Goal: Information Seeking & Learning: Learn about a topic

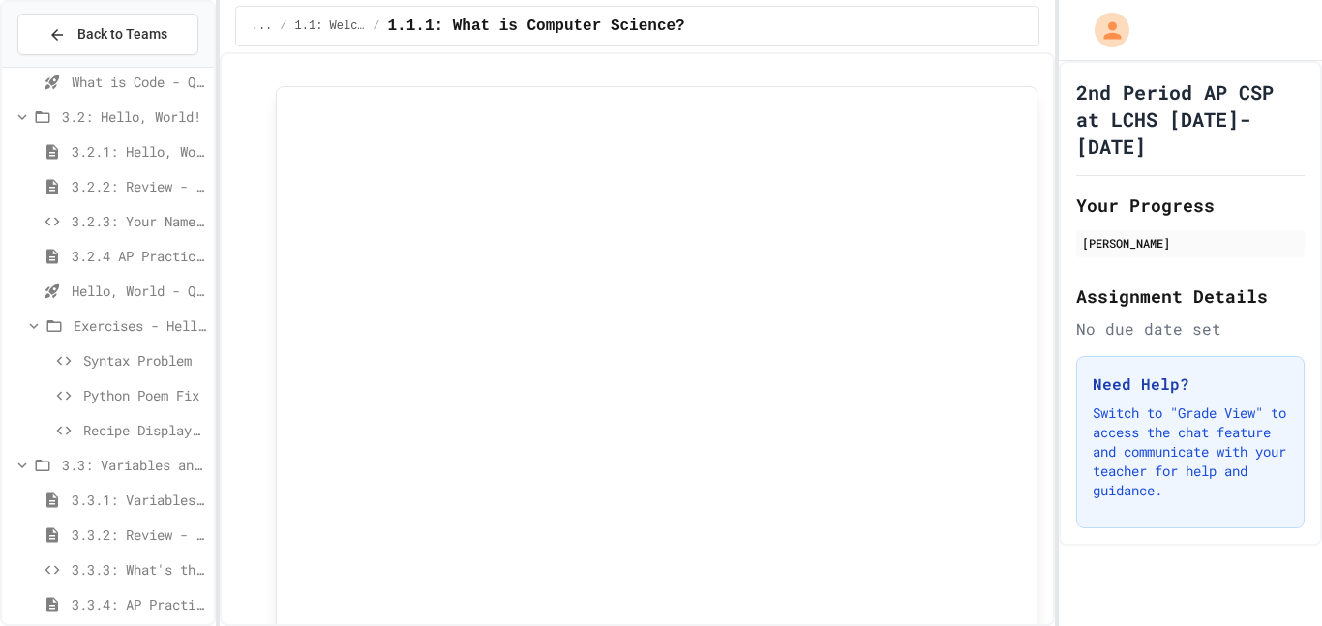
scroll to position [1068, 0]
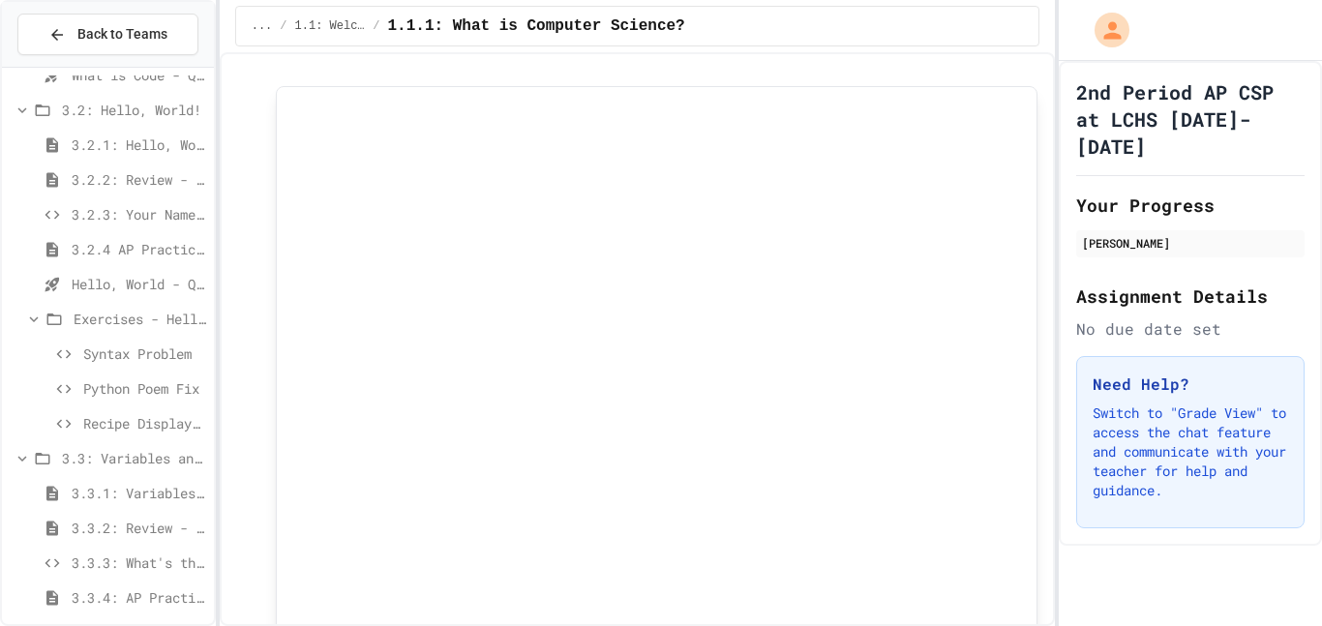
click at [139, 497] on span "3.3.1: Variables and Data Types" at bounding box center [139, 493] width 135 height 20
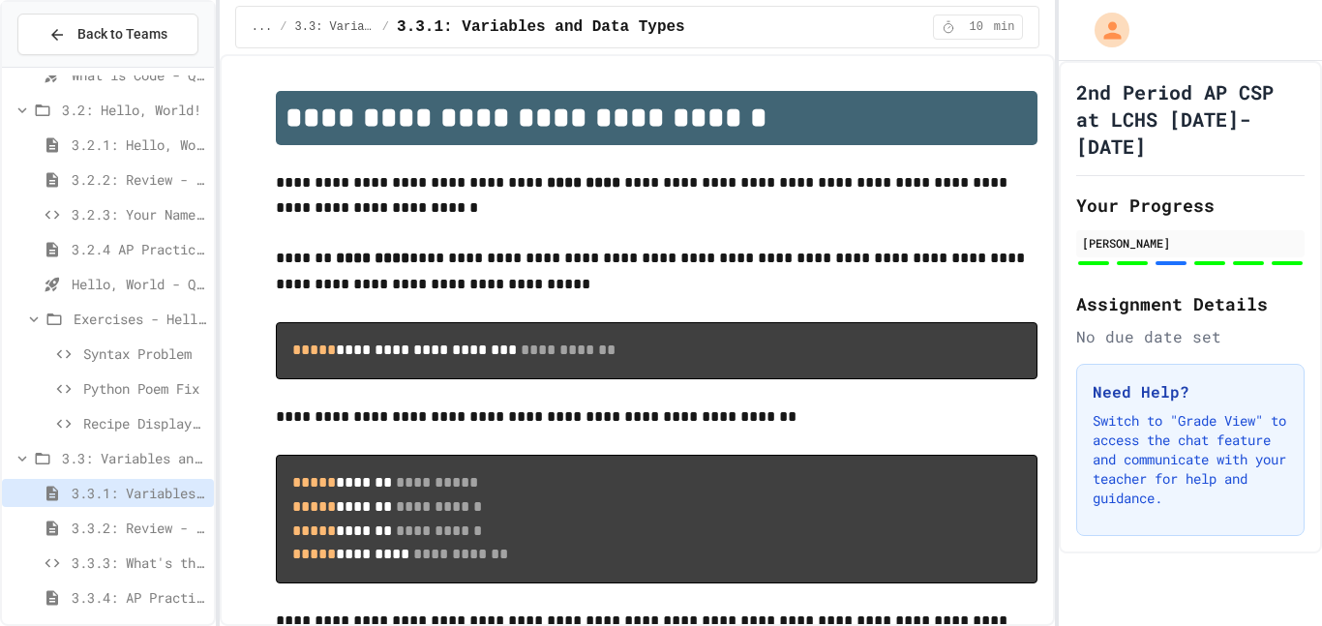
click at [146, 522] on span "3.3.2: Review - Variables and Data Types" at bounding box center [139, 528] width 135 height 20
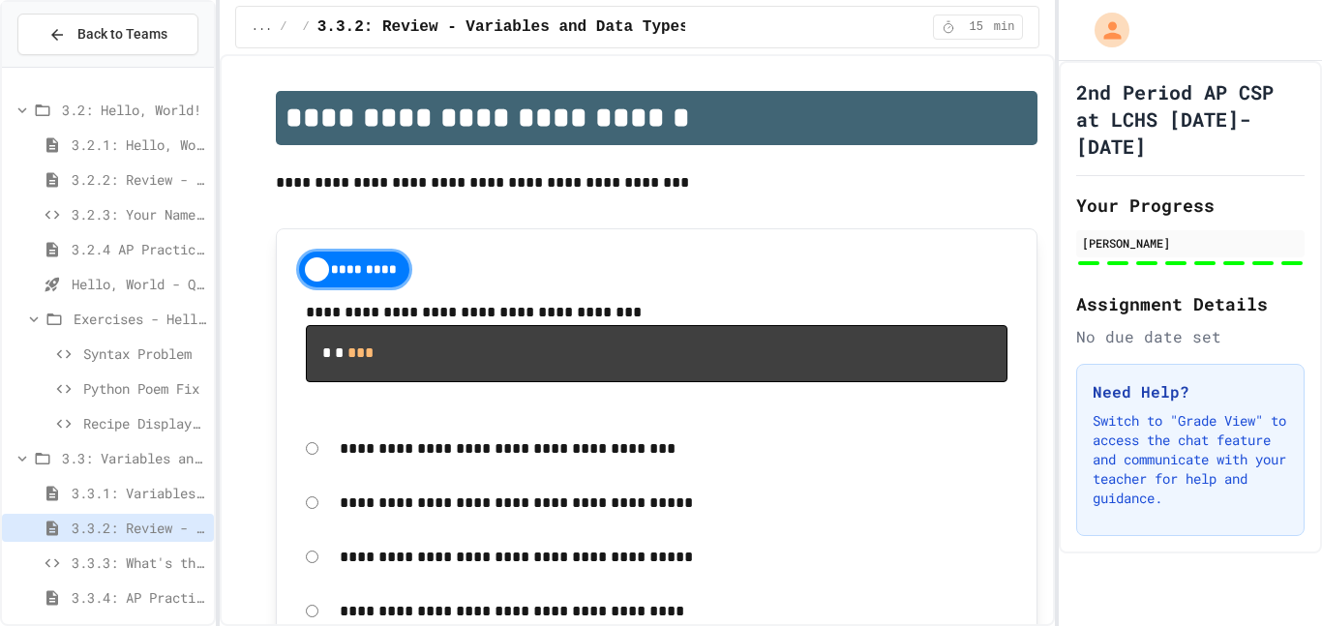
click at [128, 495] on div at bounding box center [108, 105] width 212 height 2195
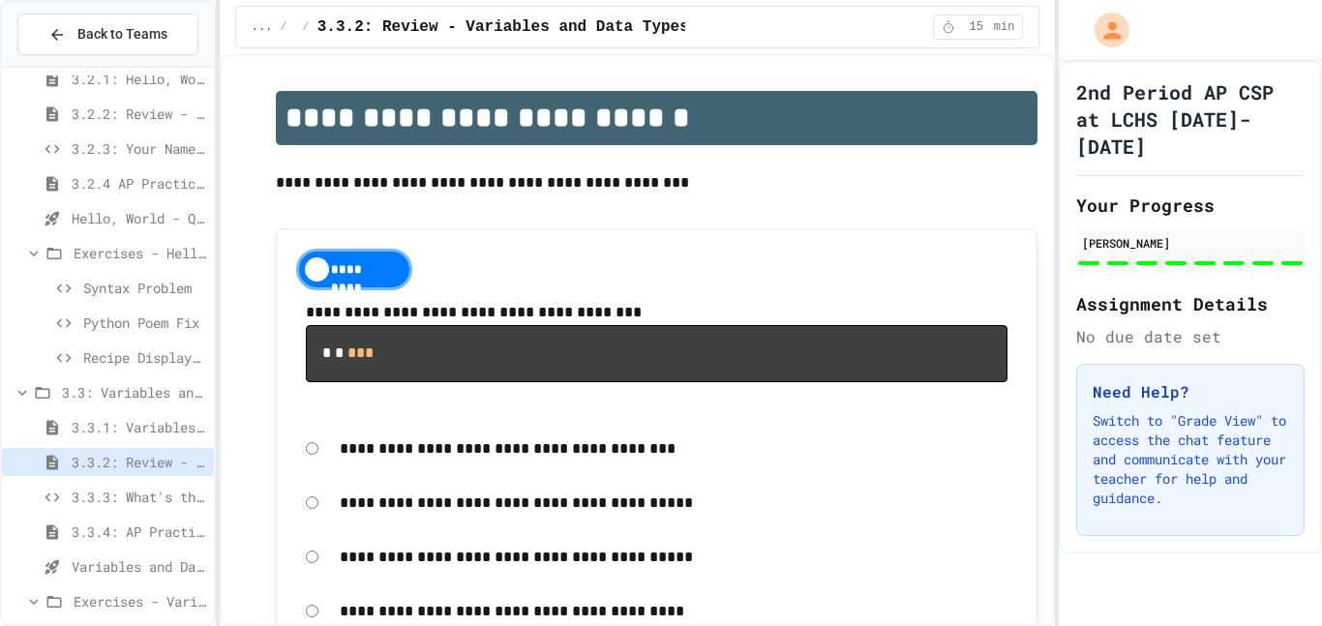
click at [134, 489] on span "3.3.3: What's the Type?" at bounding box center [139, 497] width 135 height 20
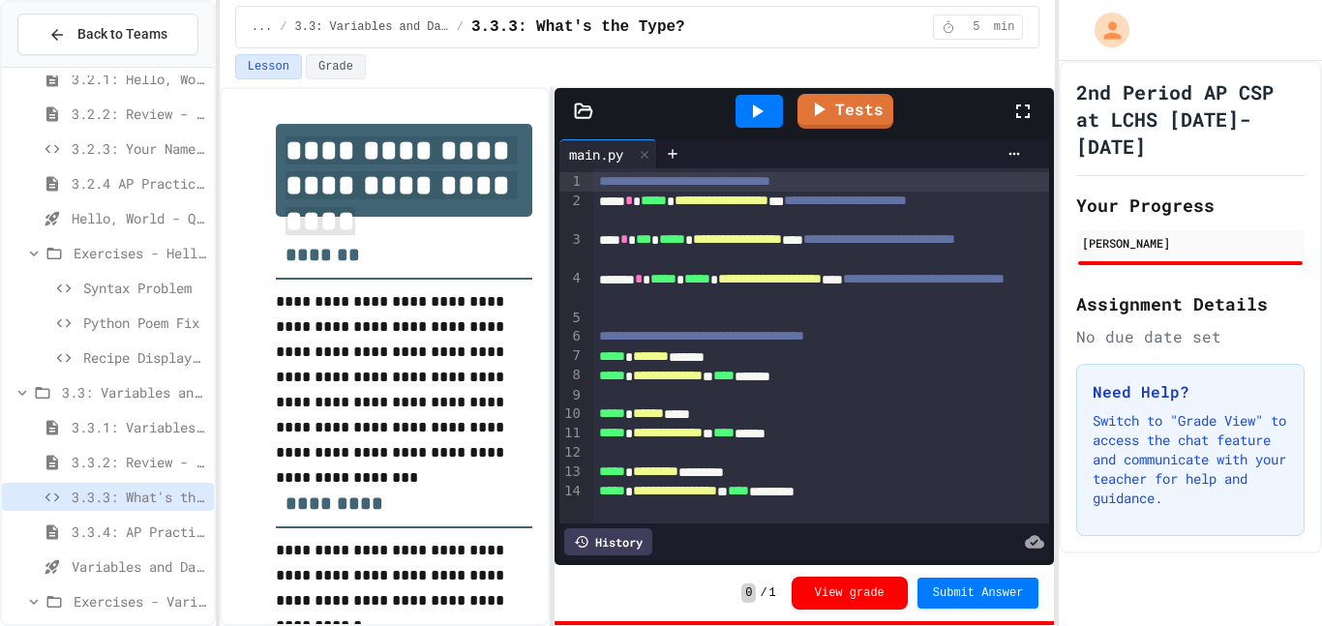
drag, startPoint x: 289, startPoint y: 147, endPoint x: 503, endPoint y: 188, distance: 217.7
click at [503, 188] on h1 "**********" at bounding box center [404, 170] width 257 height 93
click at [756, 119] on icon at bounding box center [756, 111] width 23 height 23
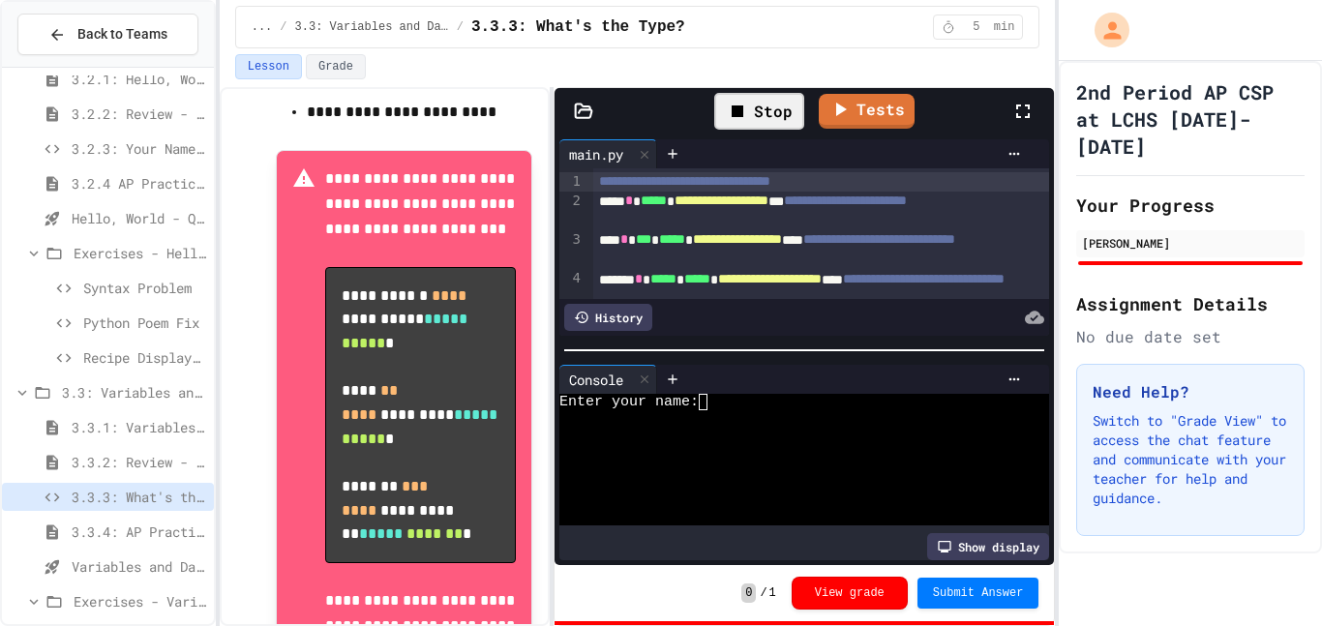
scroll to position [581, 0]
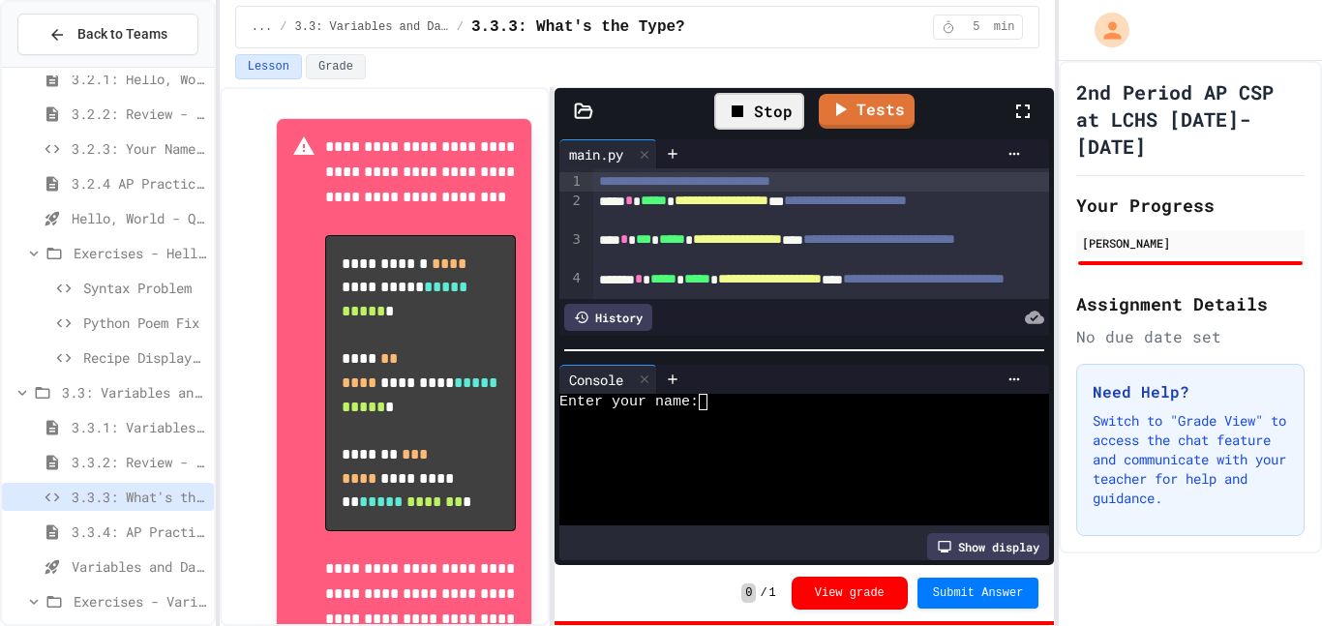
click at [716, 405] on div "Enter your name:" at bounding box center [794, 402] width 470 height 16
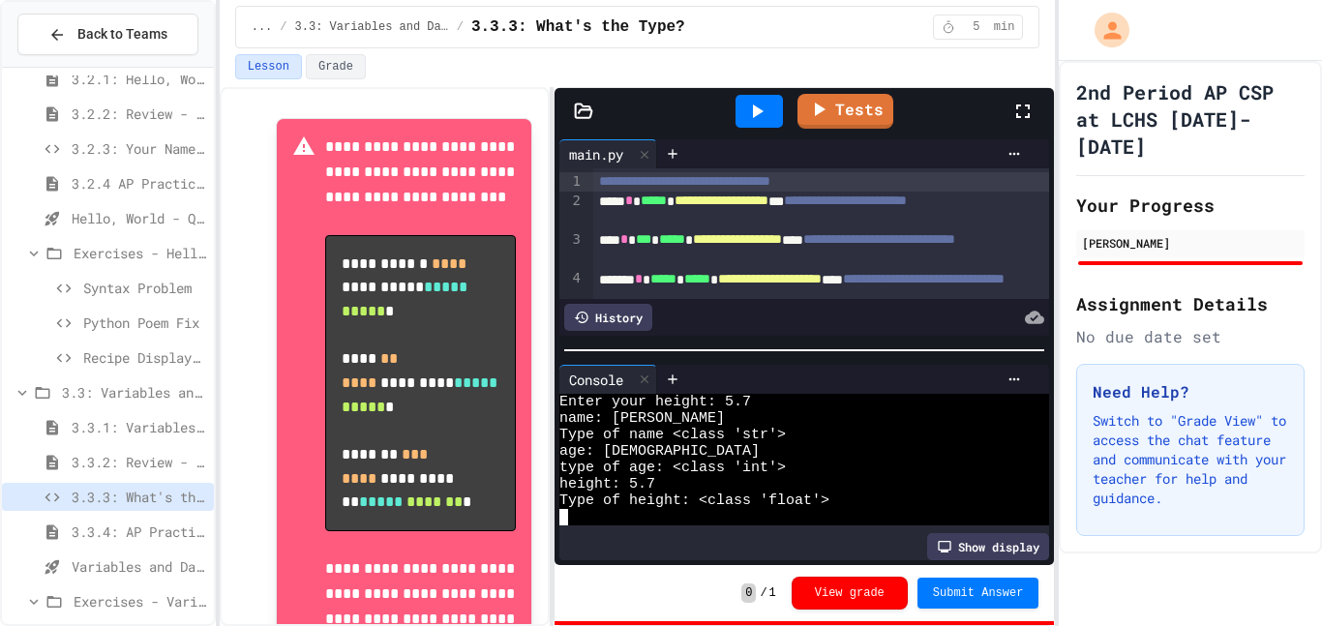
scroll to position [33, 0]
click at [941, 588] on span "Submit Answer" at bounding box center [978, 591] width 91 height 15
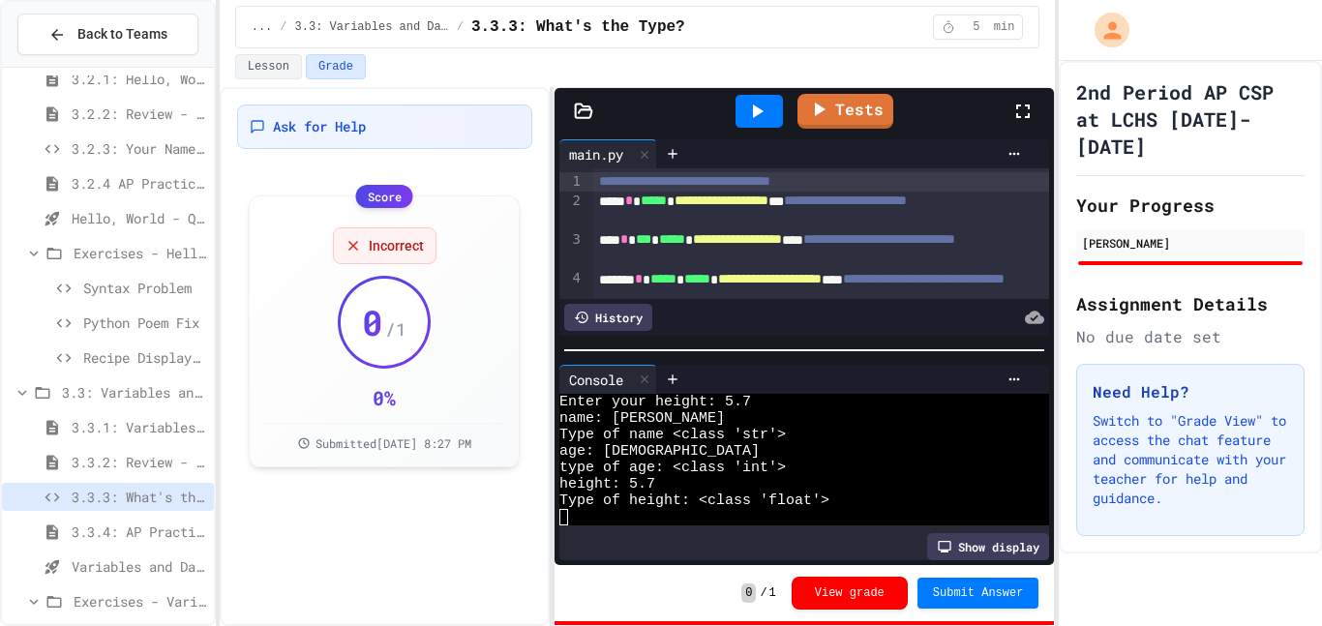
click at [763, 114] on icon at bounding box center [756, 111] width 23 height 23
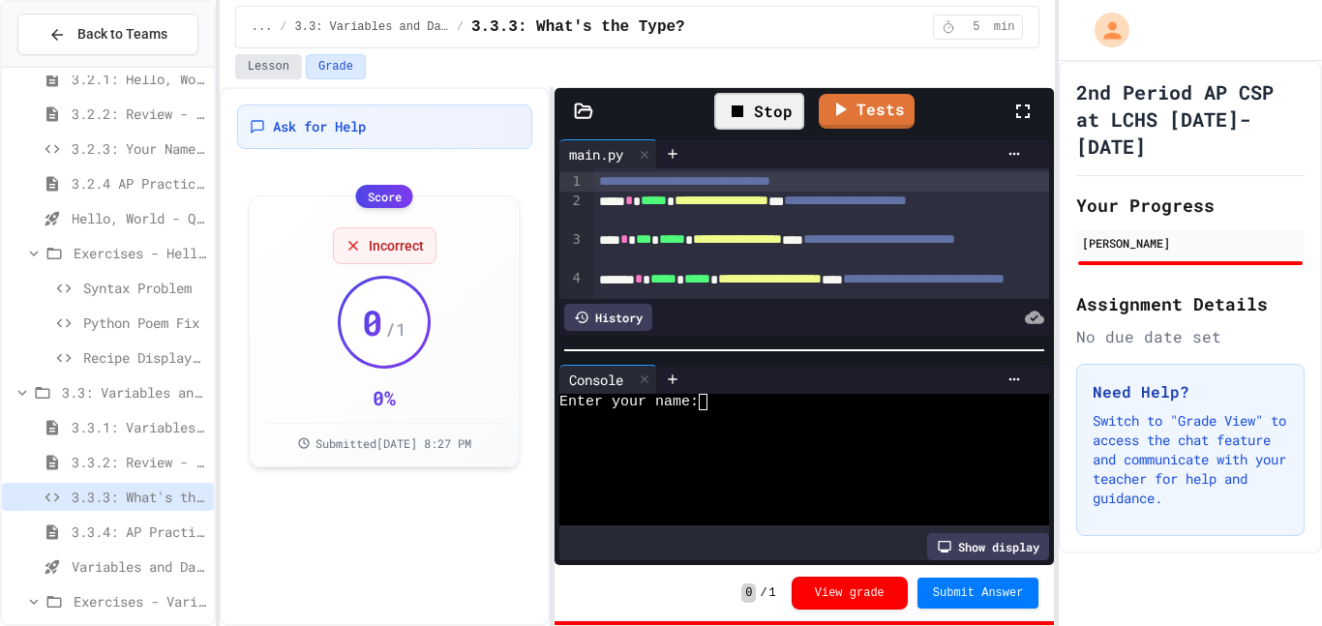
click at [285, 64] on button "Lesson" at bounding box center [268, 66] width 67 height 25
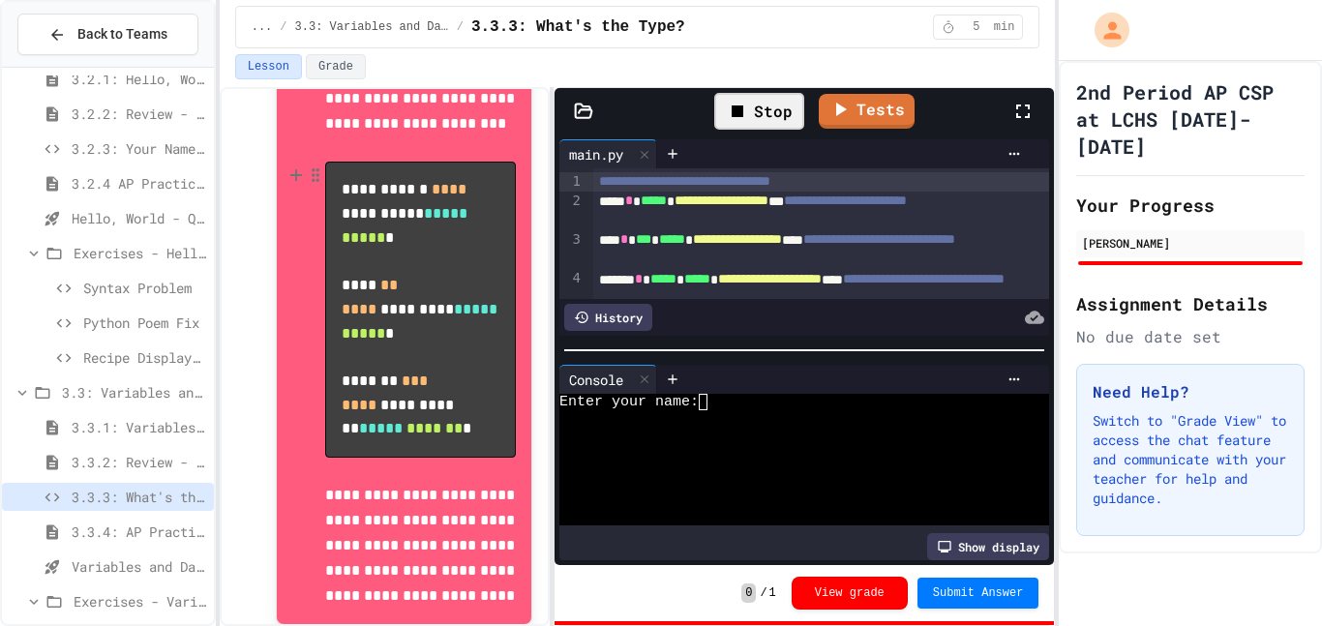
scroll to position [648, 0]
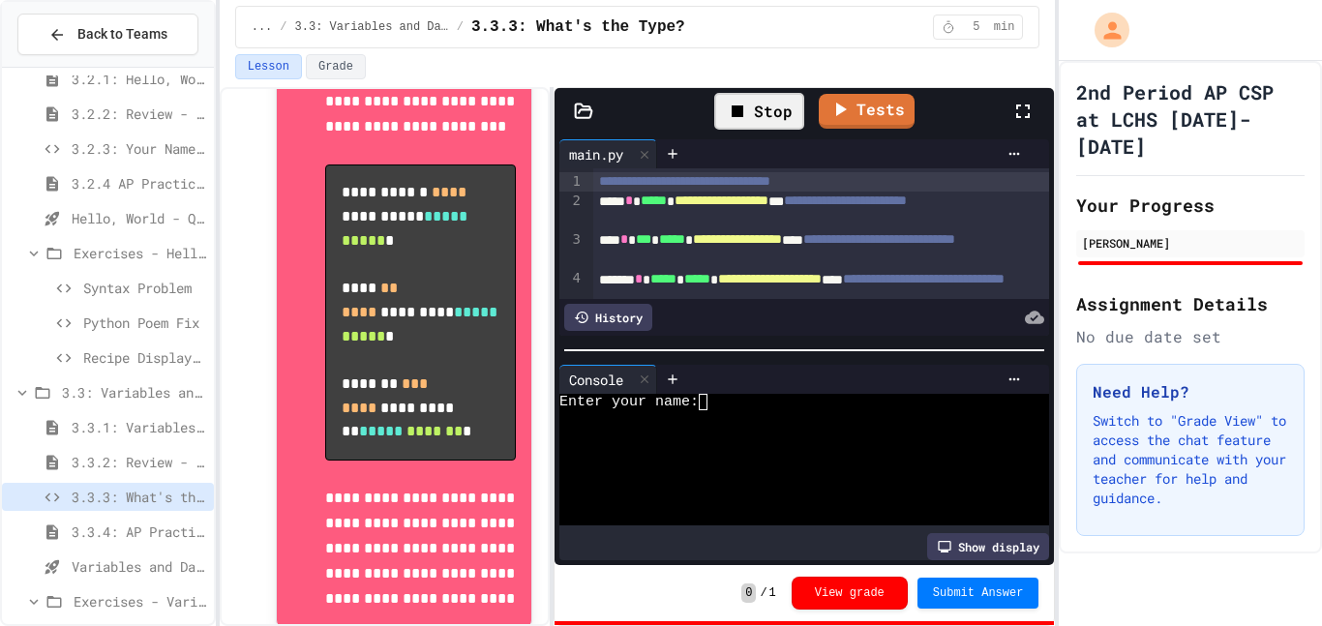
click at [717, 408] on div "Enter your name:" at bounding box center [794, 402] width 470 height 16
type textarea "*"
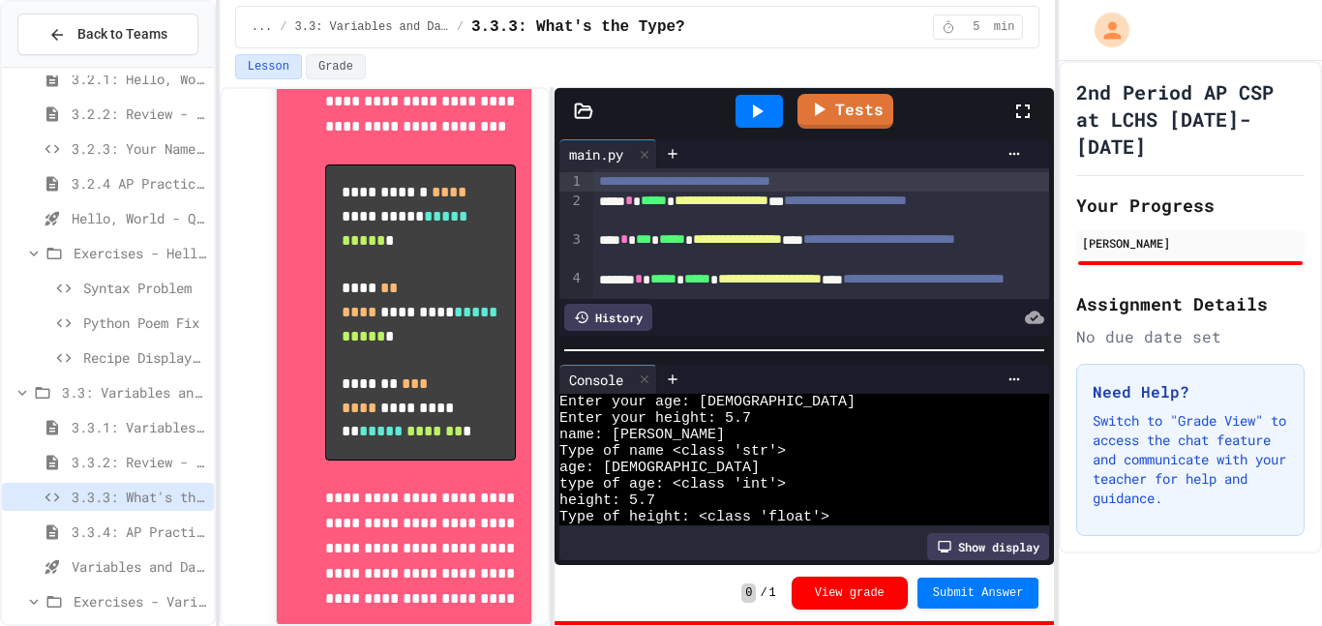
scroll to position [33, 0]
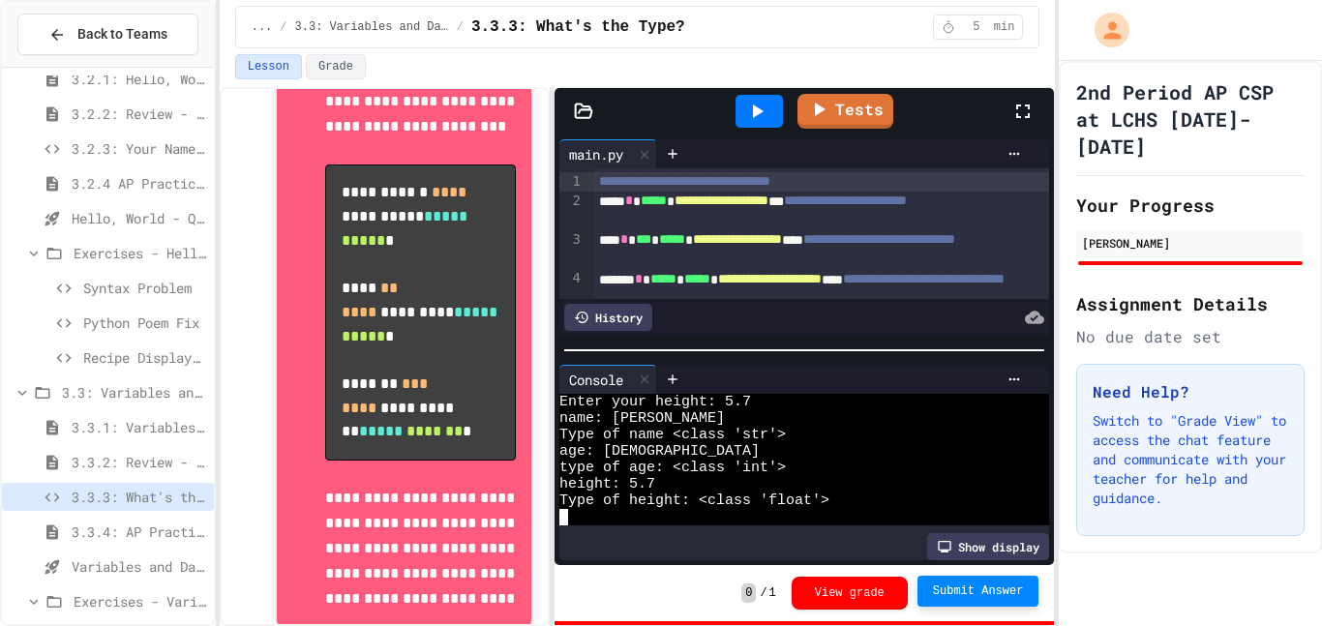
click at [951, 587] on span "Submit Answer" at bounding box center [978, 591] width 91 height 15
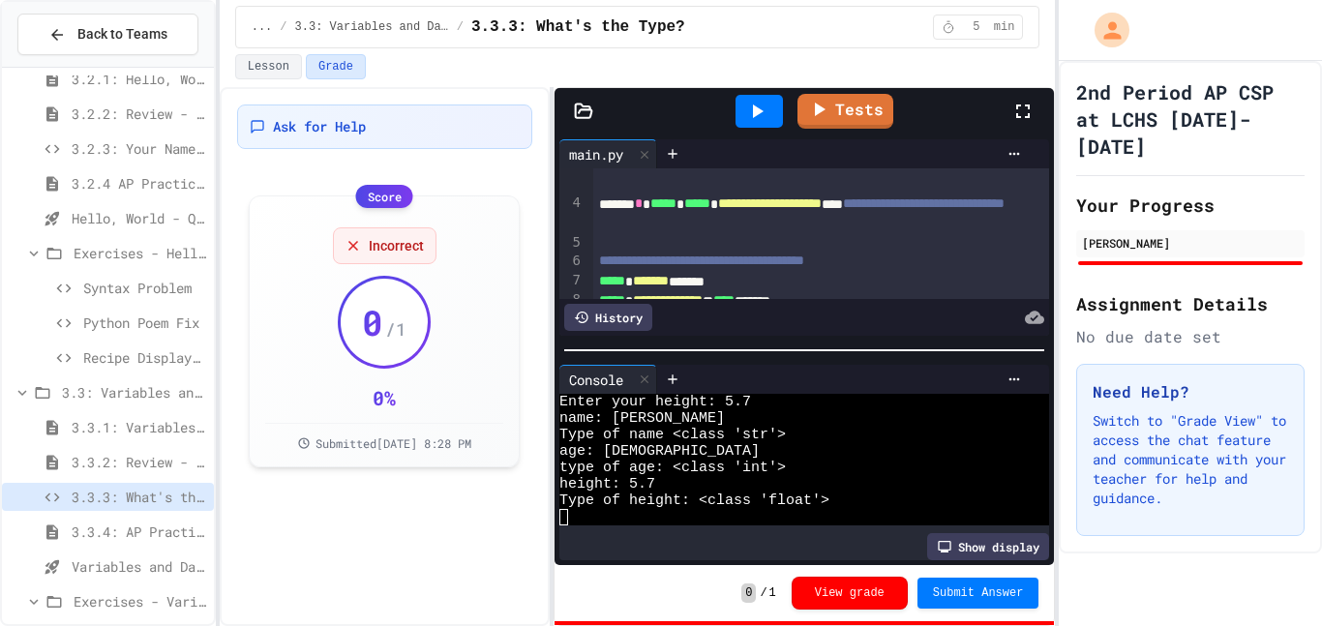
scroll to position [82, 0]
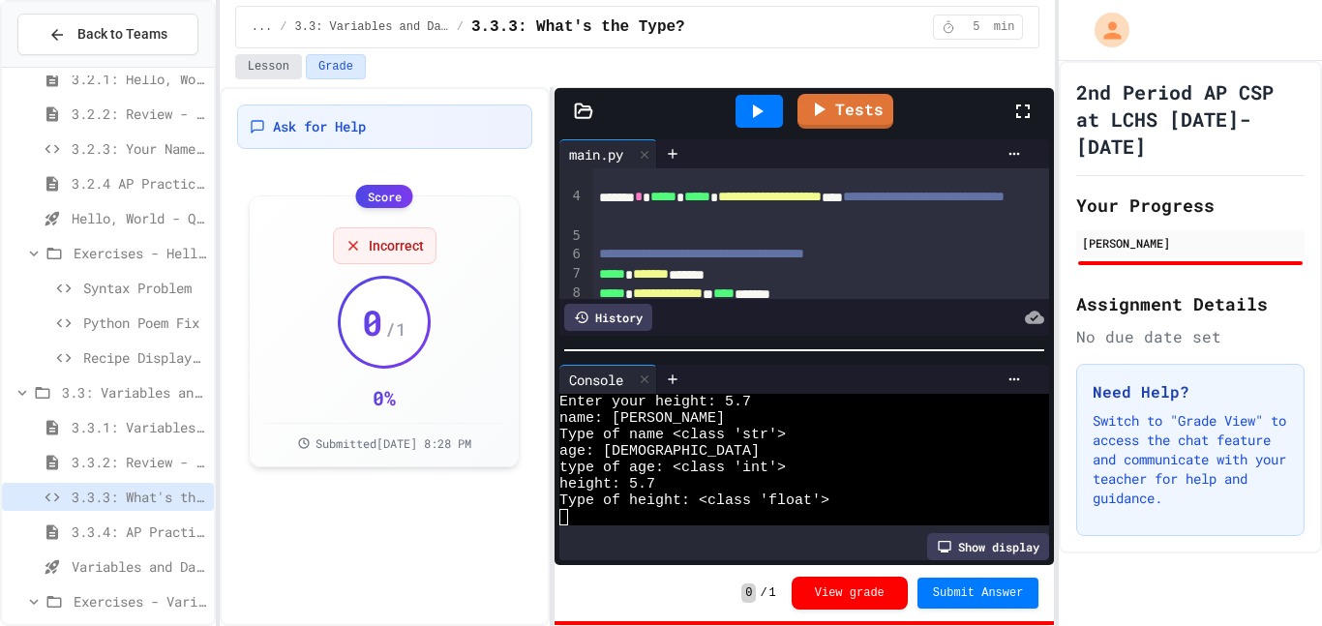
click at [272, 63] on button "Lesson" at bounding box center [268, 66] width 67 height 25
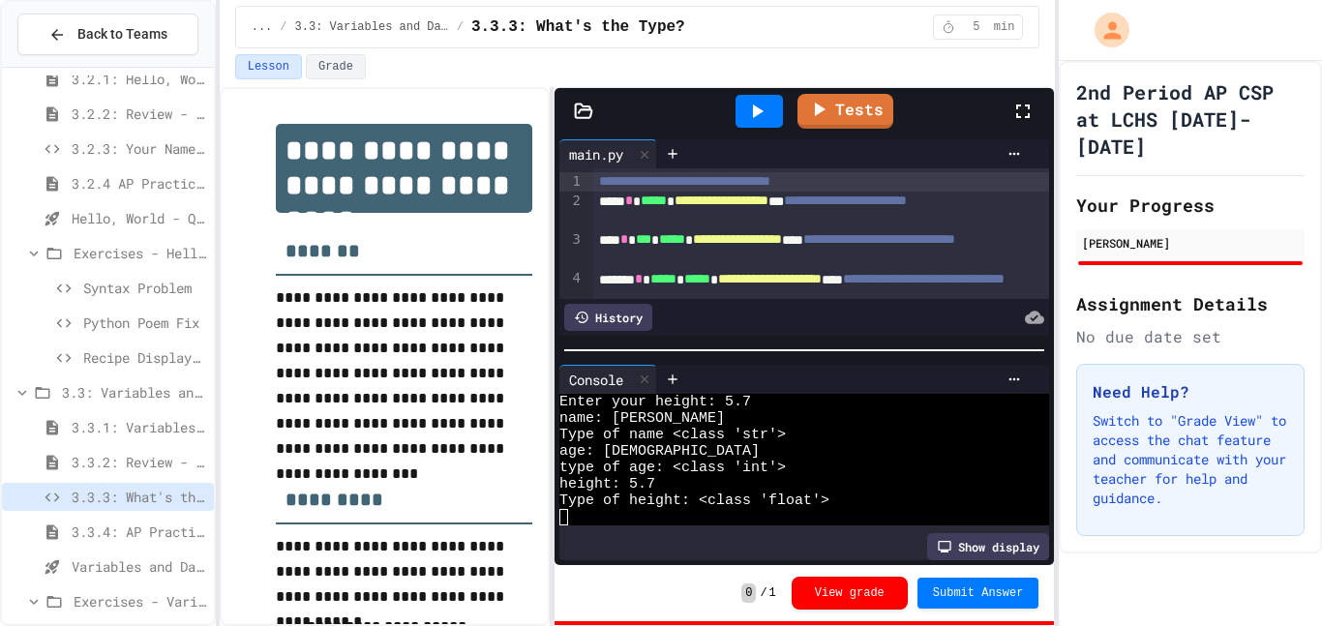
click at [235, 54] on button "Lesson" at bounding box center [268, 66] width 67 height 25
click at [747, 479] on div "height: 5.7" at bounding box center [794, 484] width 470 height 16
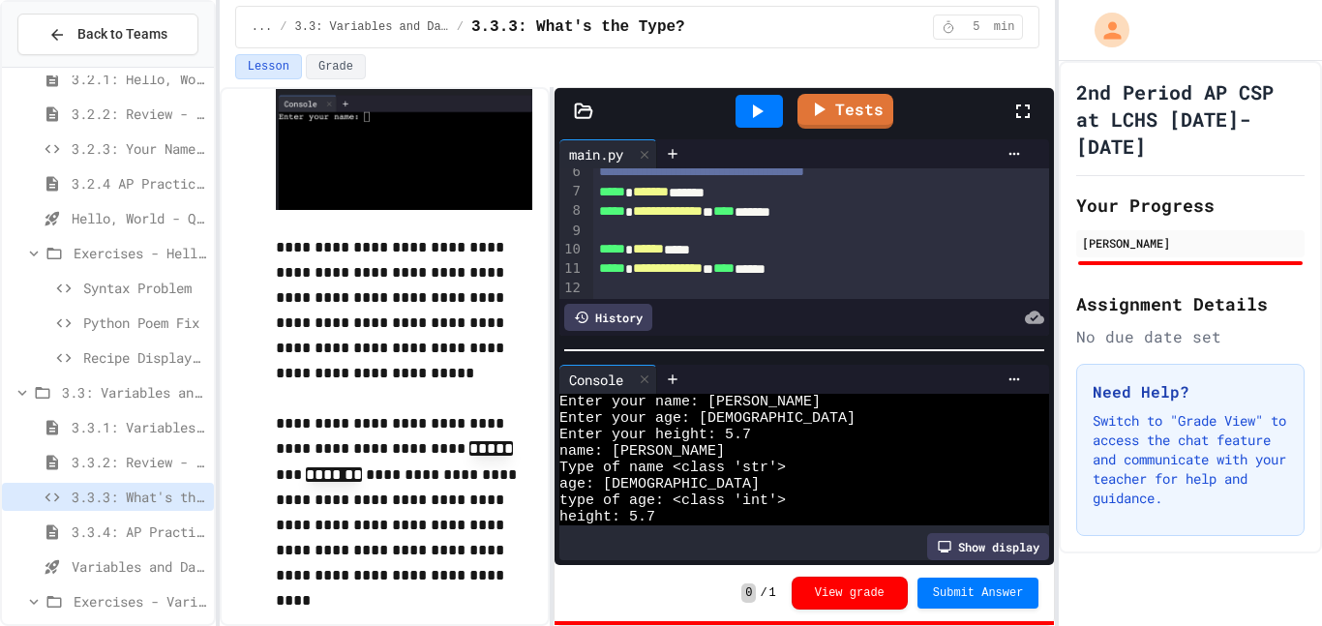
scroll to position [164, 0]
click at [762, 110] on icon at bounding box center [758, 112] width 11 height 14
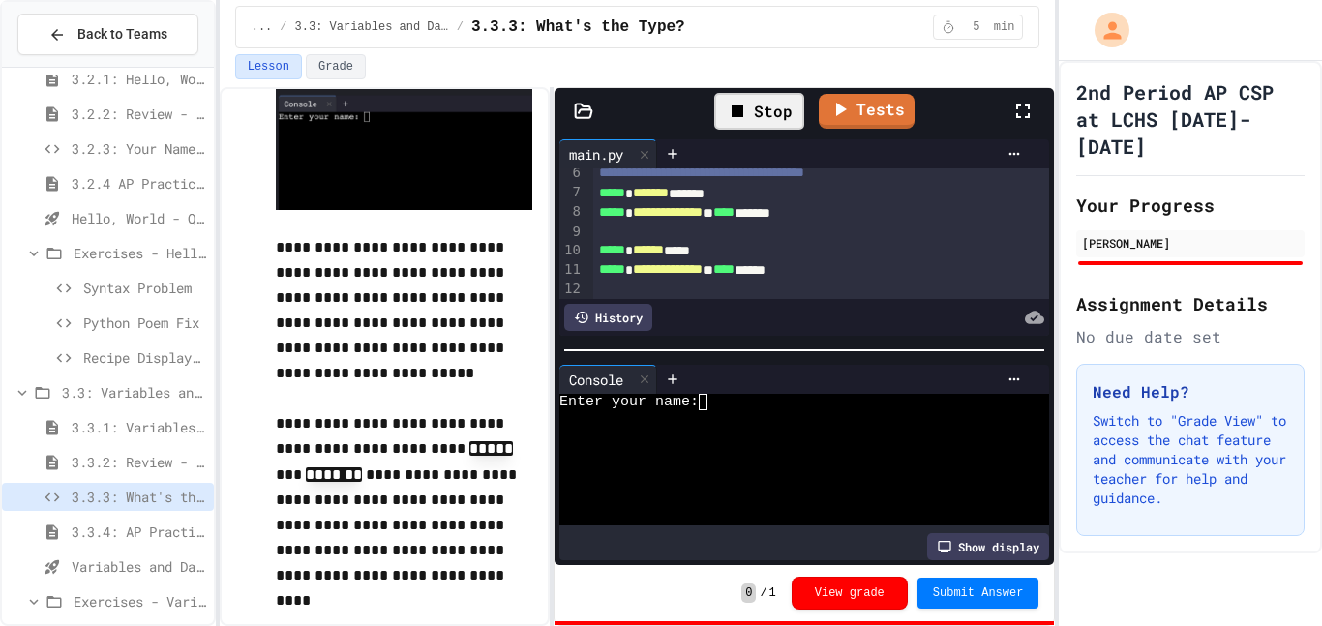
click at [713, 408] on textarea "Terminal input" at bounding box center [712, 402] width 9 height 16
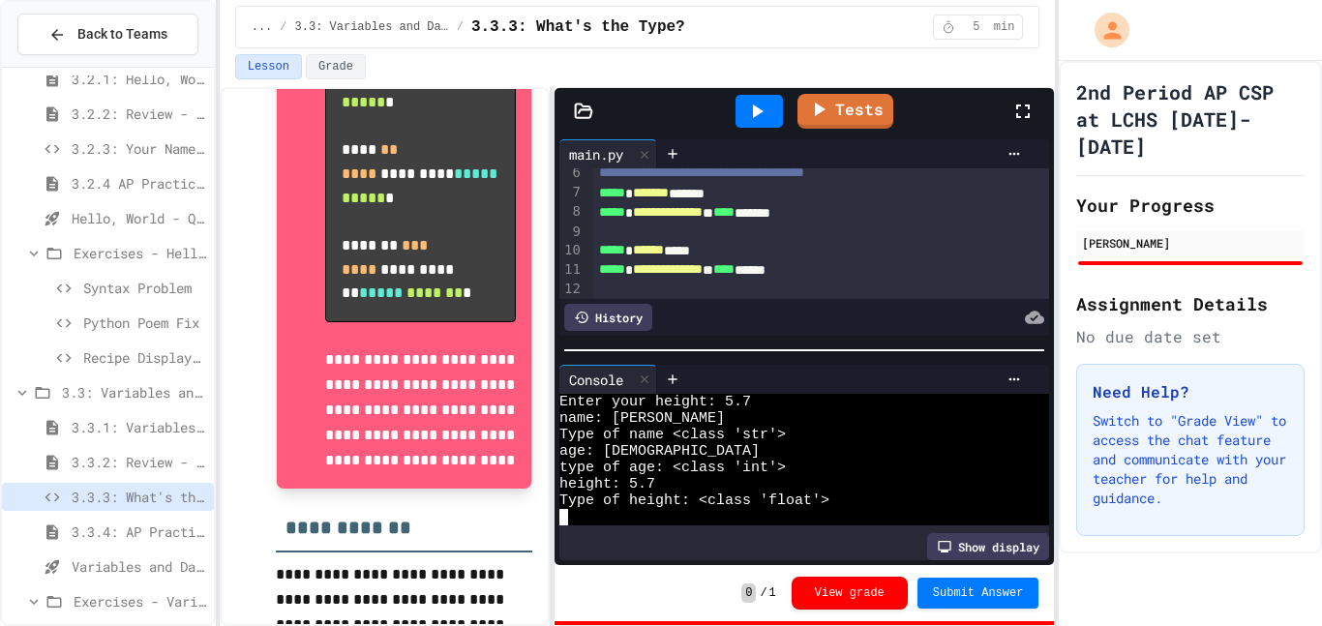
scroll to position [765, 0]
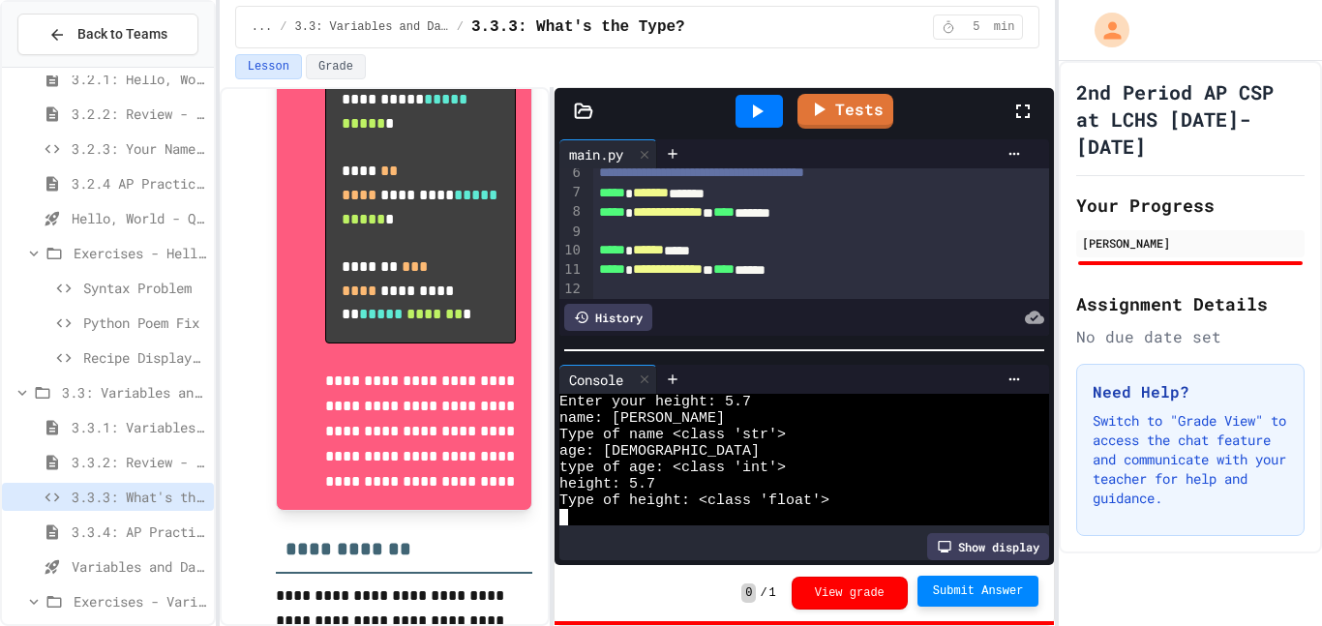
click at [982, 600] on button "Submit Answer" at bounding box center [979, 591] width 122 height 31
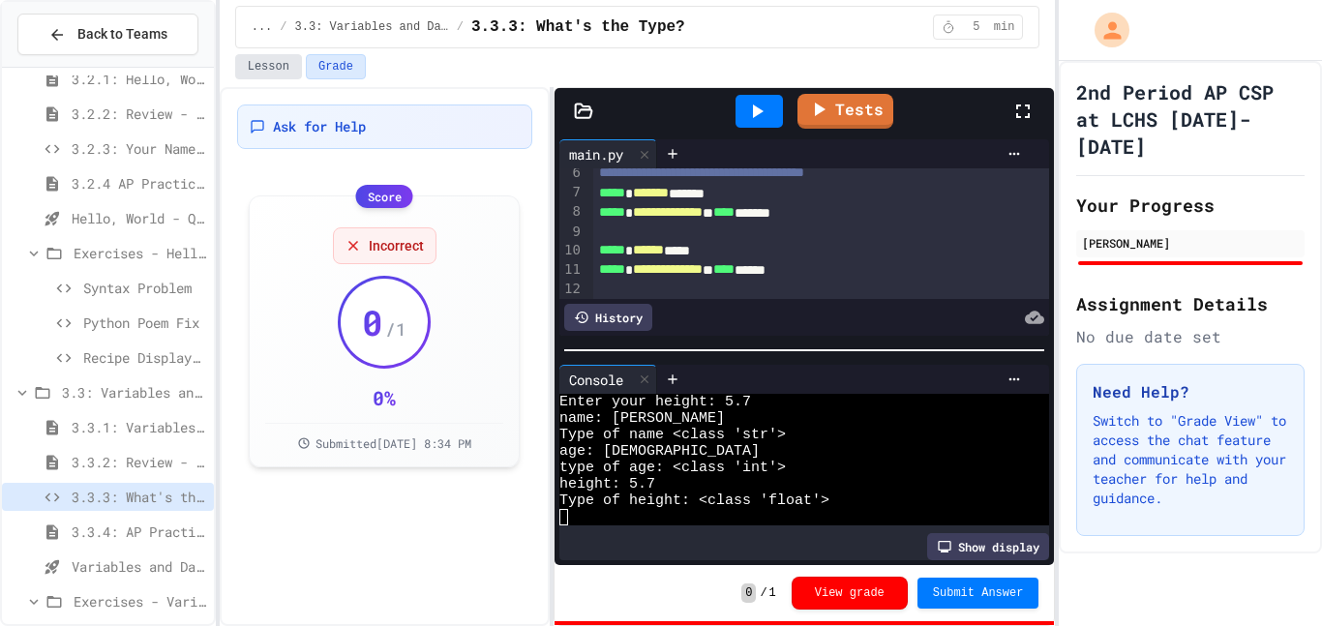
click at [284, 72] on button "Lesson" at bounding box center [268, 66] width 67 height 25
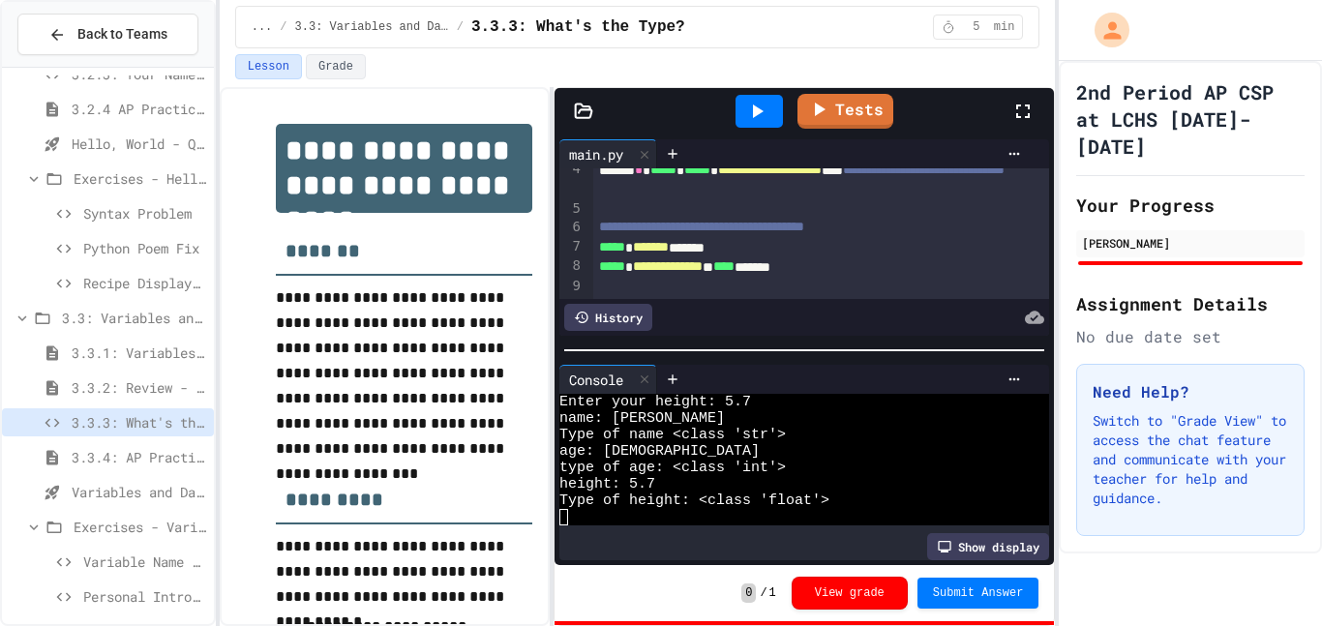
scroll to position [1223, 0]
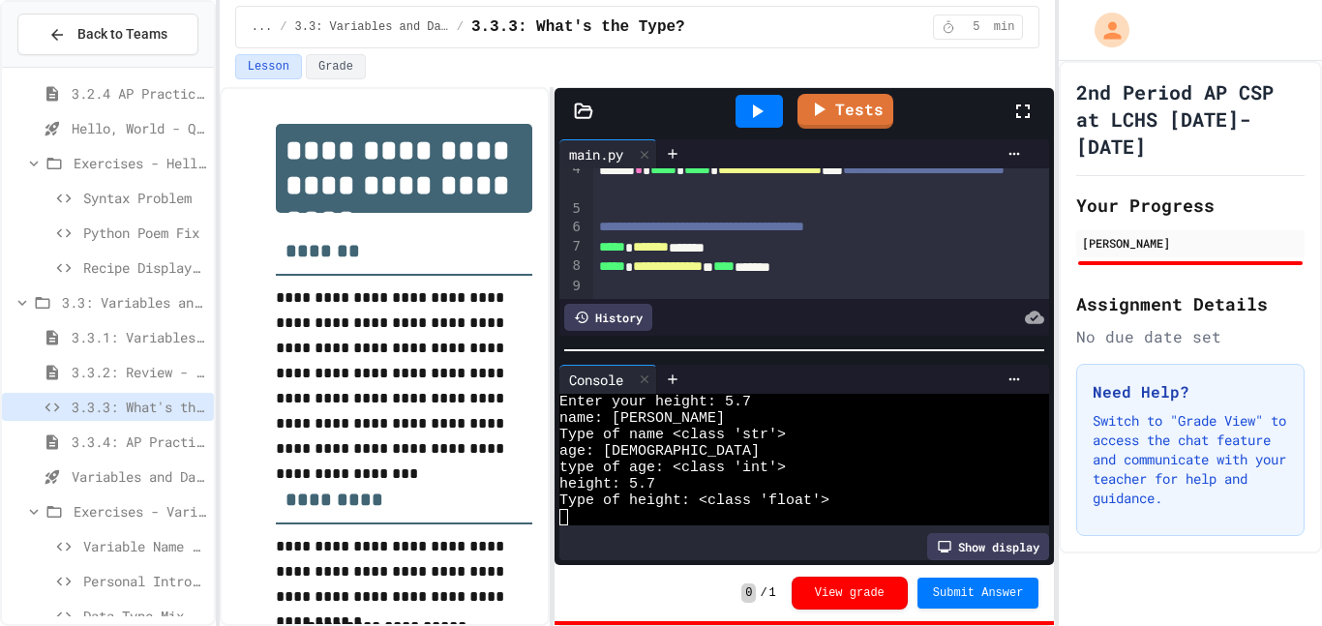
click at [117, 438] on span "3.3.4: AP Practice - Variables" at bounding box center [139, 442] width 135 height 20
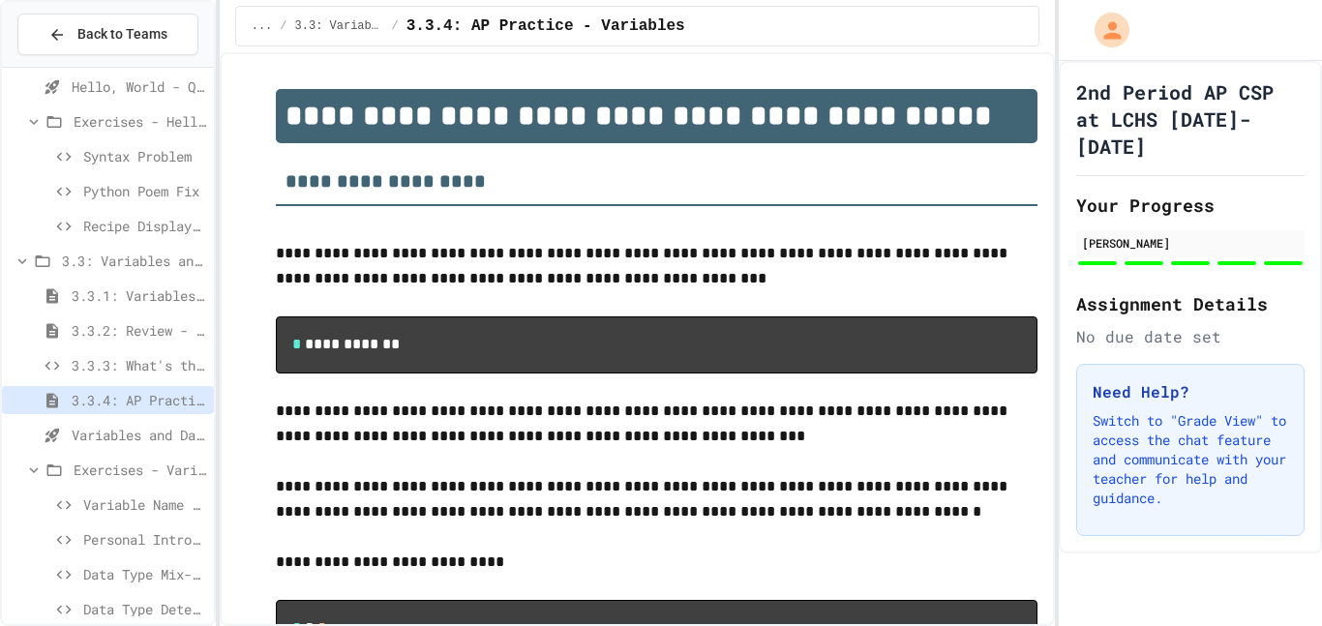
scroll to position [1269, 0]
click at [131, 431] on span "Variables and Data types - quiz" at bounding box center [139, 431] width 135 height 20
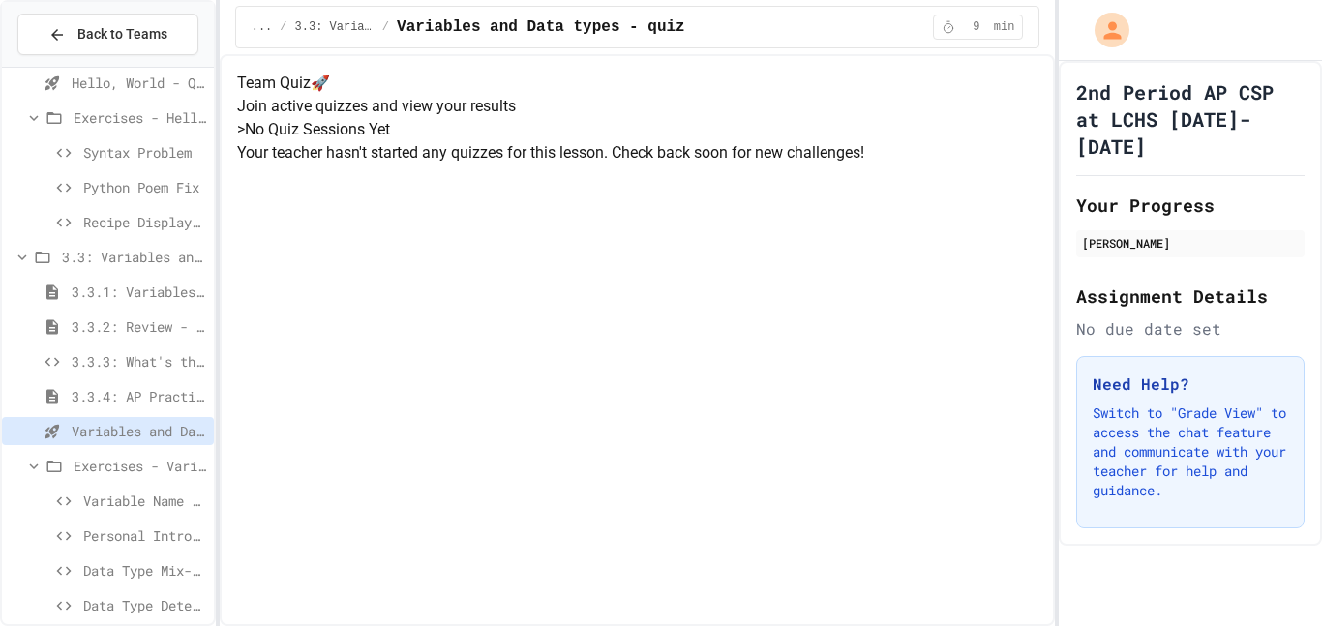
click at [132, 498] on span "Variable Name Fixer" at bounding box center [144, 501] width 123 height 20
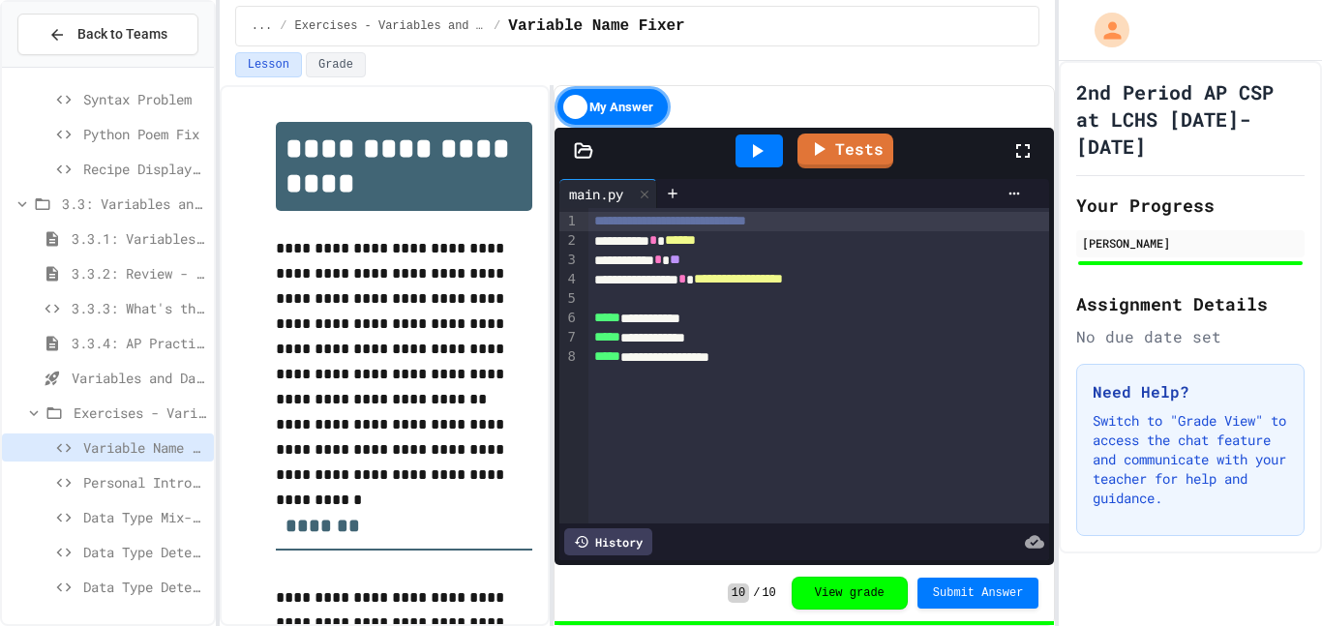
scroll to position [1323, 0]
click at [141, 475] on span "Personal Introduction" at bounding box center [144, 481] width 123 height 20
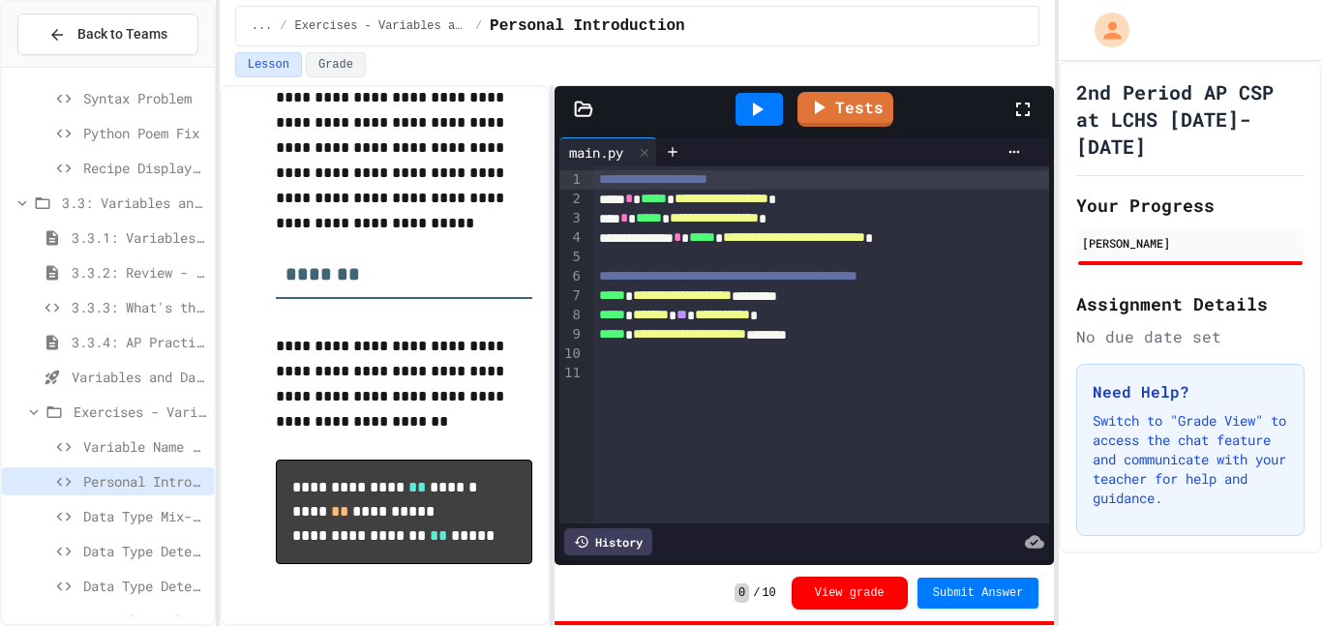
scroll to position [301, 0]
click at [753, 118] on icon at bounding box center [756, 109] width 23 height 23
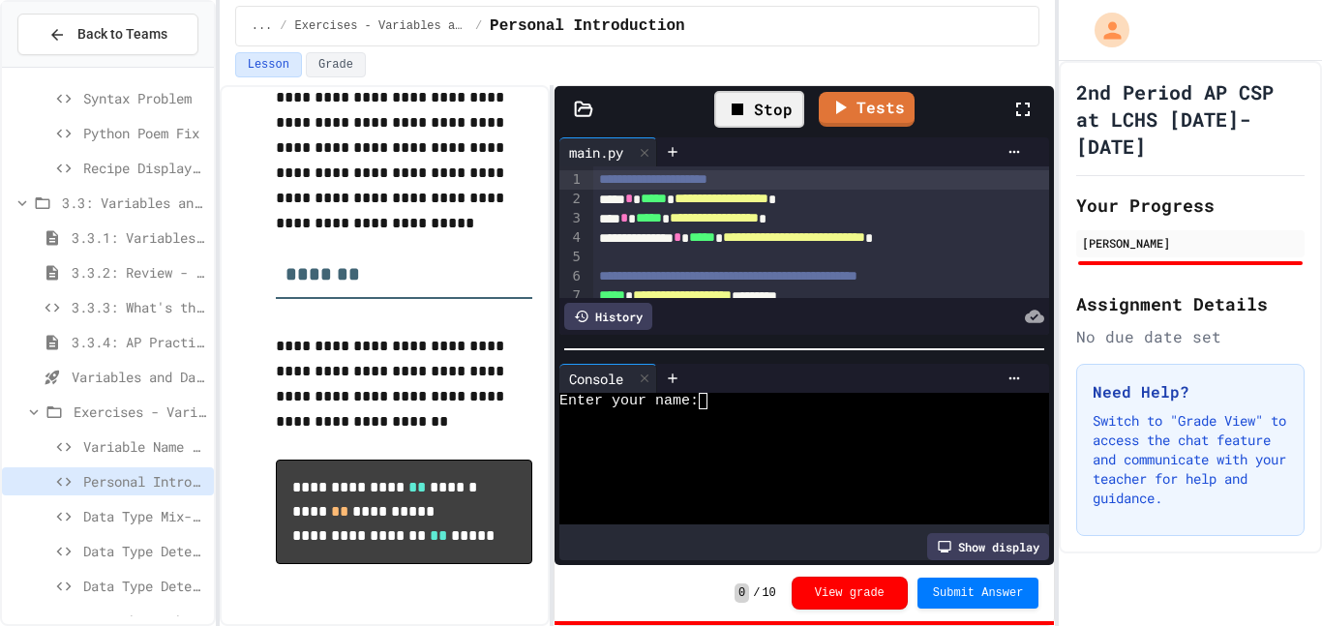
click at [716, 416] on div at bounding box center [794, 417] width 470 height 16
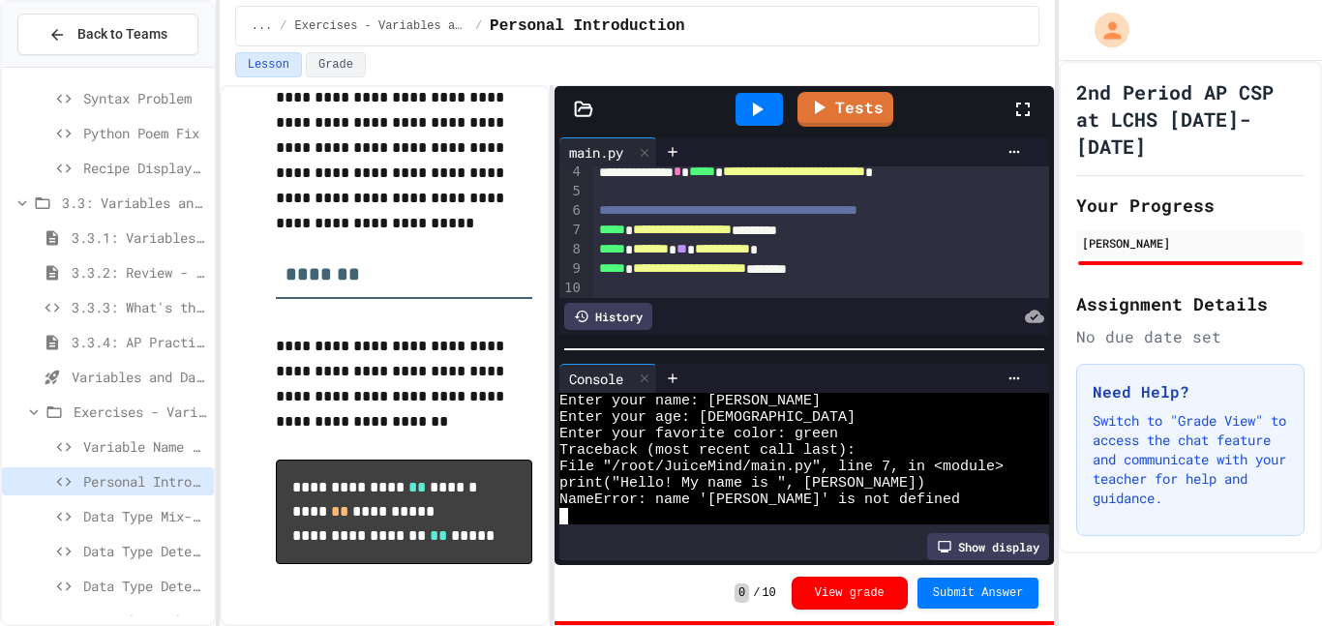
scroll to position [65, 0]
click at [814, 227] on div "**********" at bounding box center [821, 231] width 457 height 19
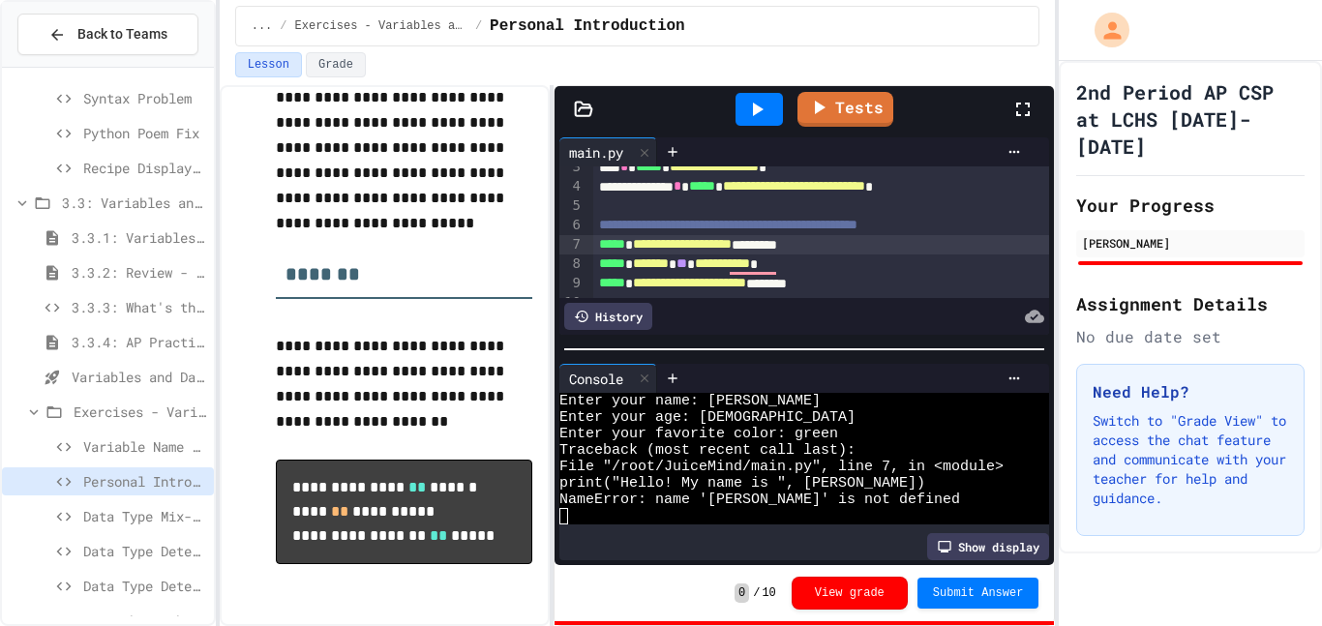
scroll to position [57, 0]
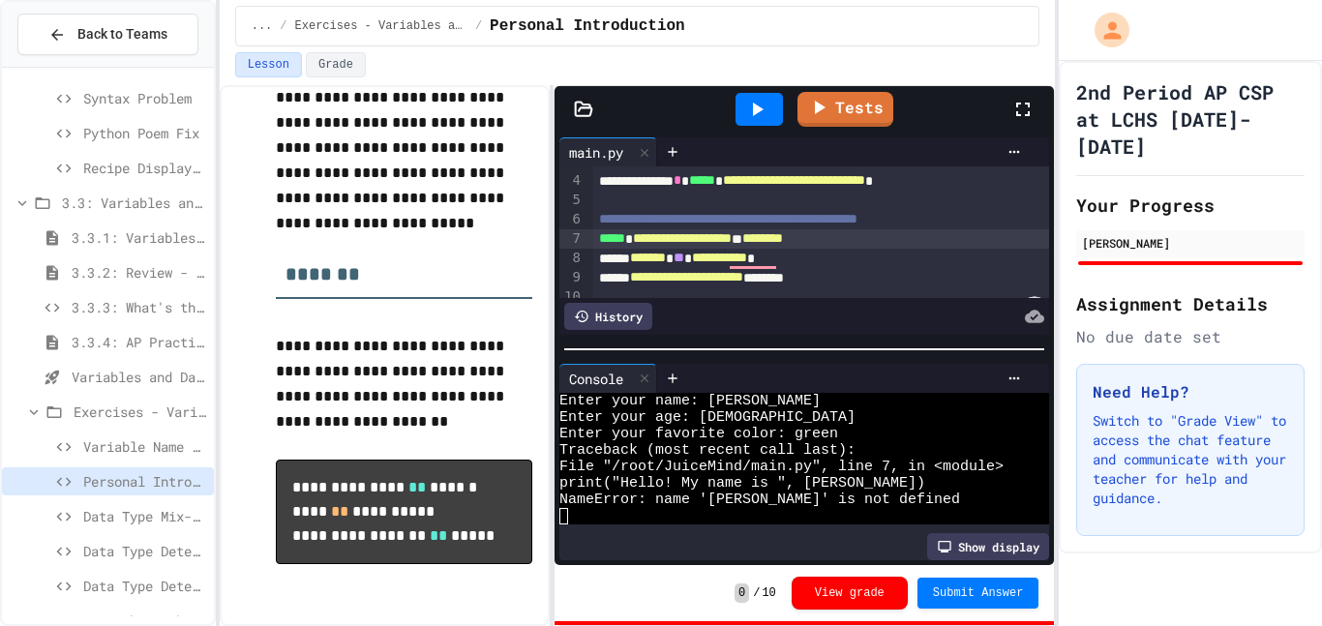
click at [783, 235] on span "********" at bounding box center [762, 238] width 41 height 14
click at [757, 117] on icon at bounding box center [756, 109] width 23 height 23
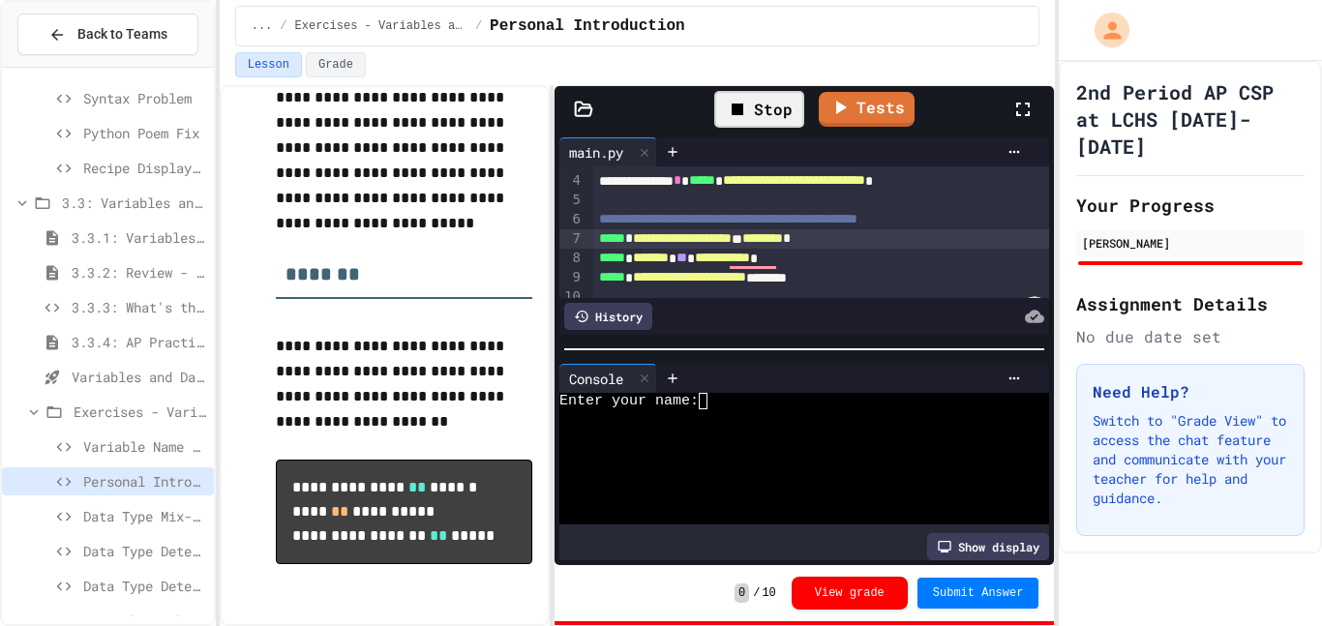
click at [712, 402] on textarea "Terminal input" at bounding box center [712, 401] width 9 height 16
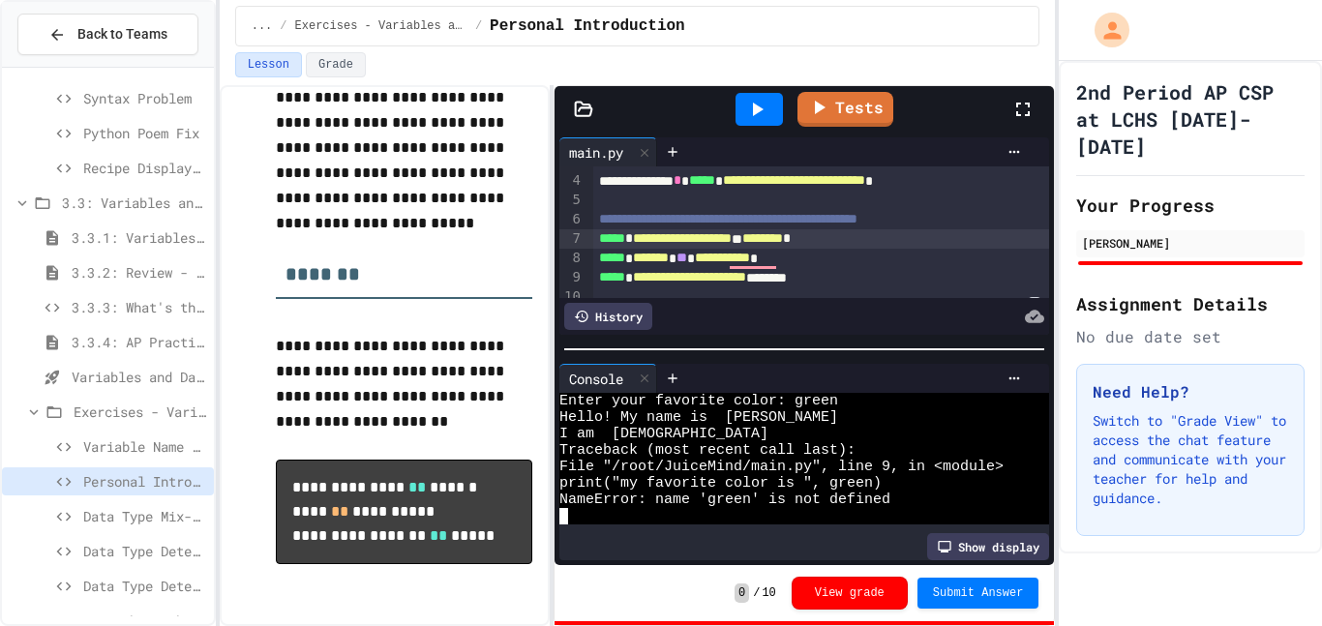
scroll to position [33, 0]
click at [835, 279] on div "**********" at bounding box center [821, 277] width 457 height 19
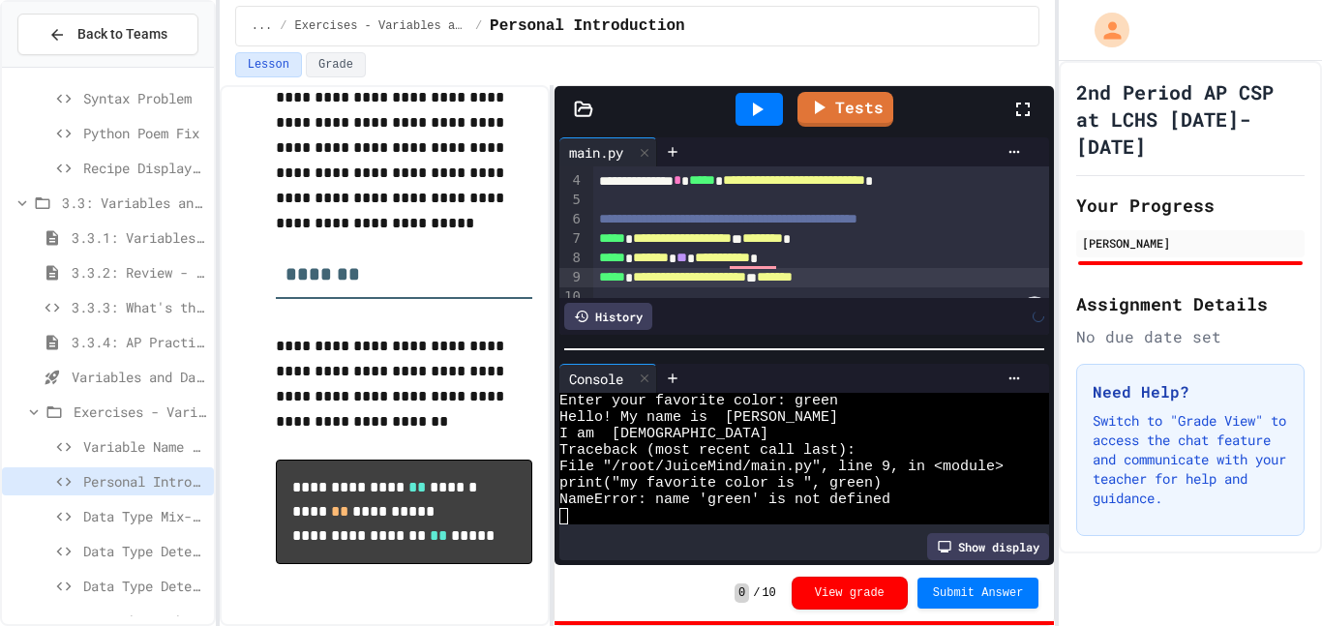
click at [886, 275] on div "**********" at bounding box center [821, 277] width 457 height 19
click at [772, 119] on div at bounding box center [759, 109] width 47 height 33
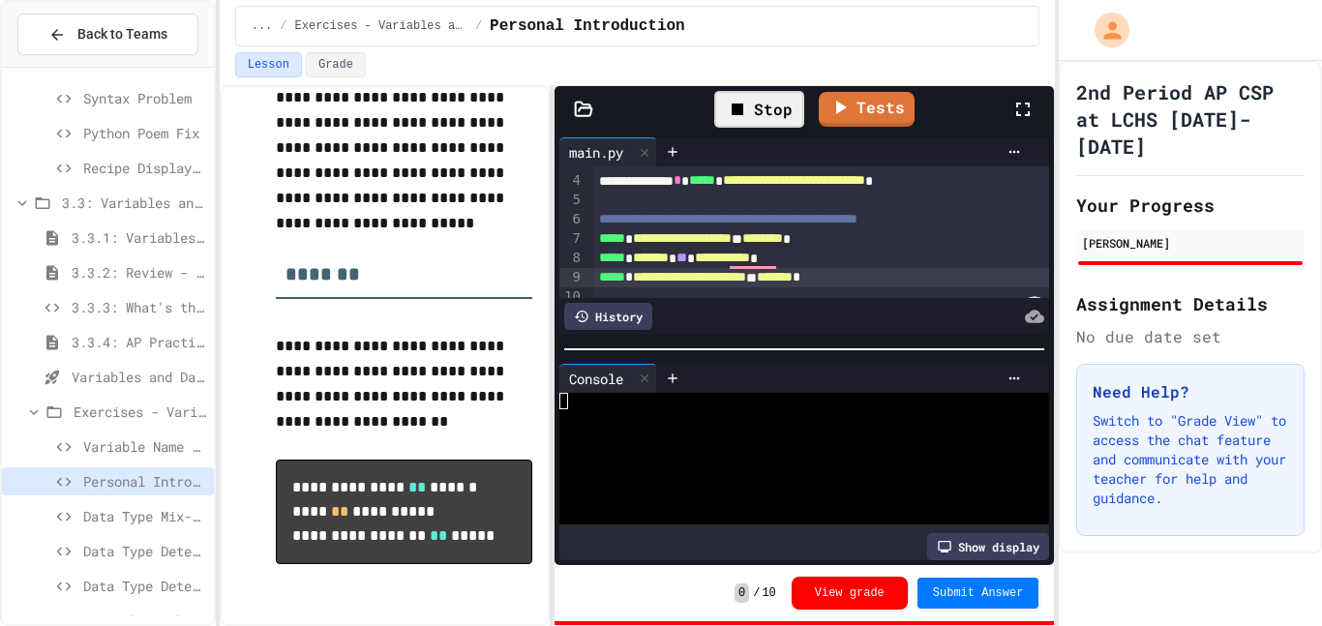
scroll to position [0, 0]
click at [712, 408] on textarea "Terminal input" at bounding box center [712, 401] width 9 height 16
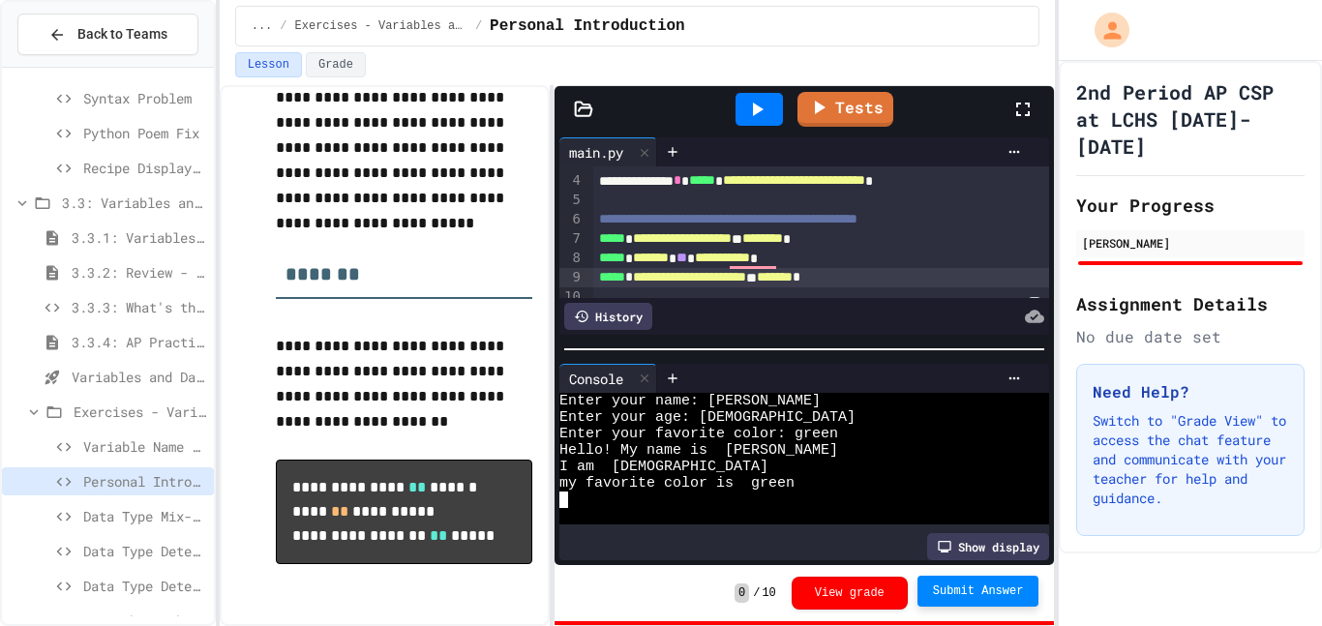
click at [969, 592] on span "Submit Answer" at bounding box center [978, 591] width 91 height 15
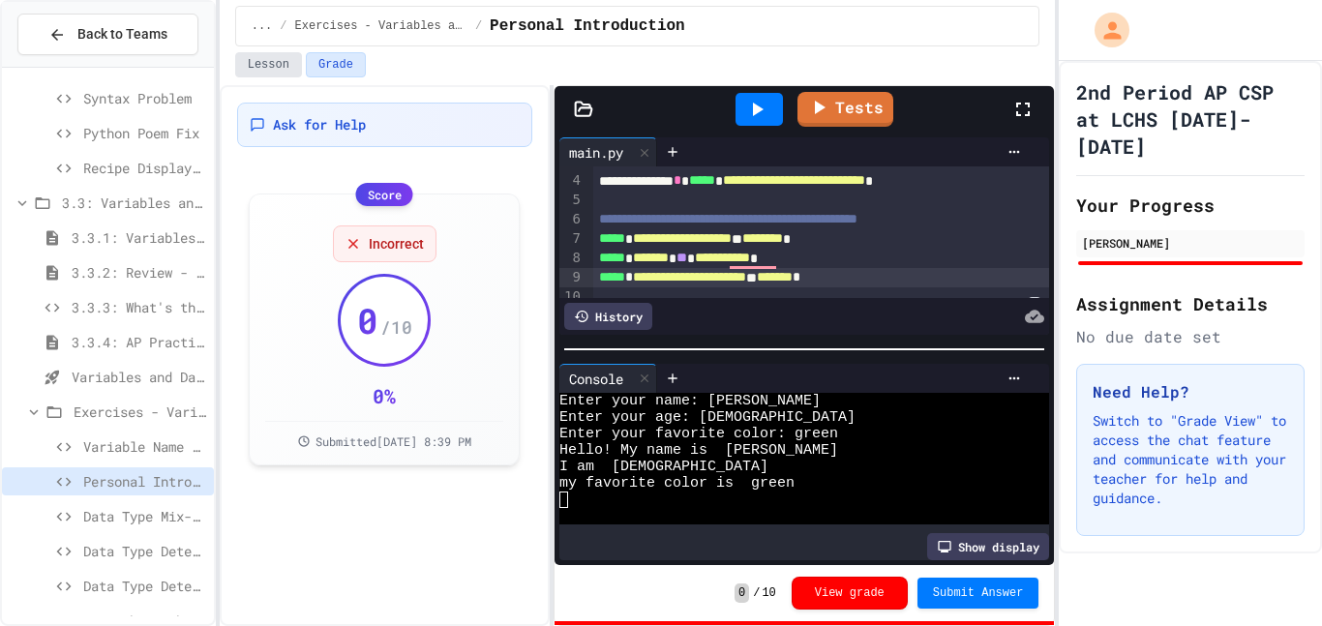
click at [282, 71] on button "Lesson" at bounding box center [268, 64] width 67 height 25
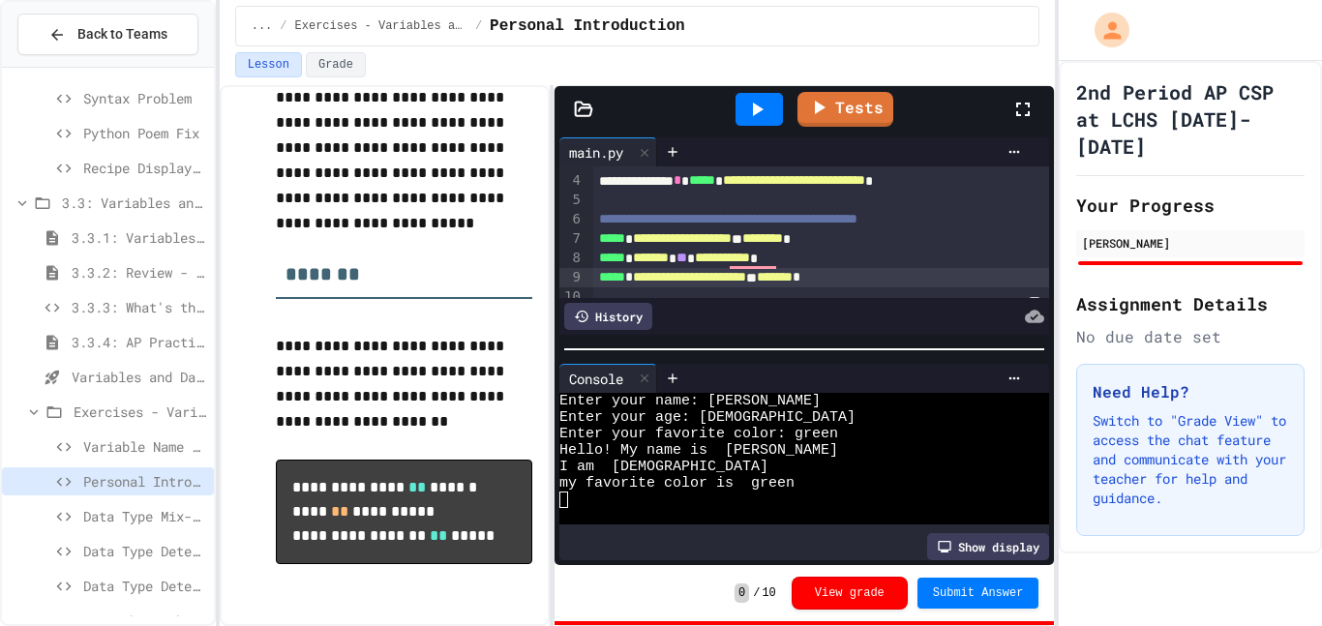
scroll to position [273, 0]
click at [763, 115] on icon at bounding box center [756, 109] width 23 height 23
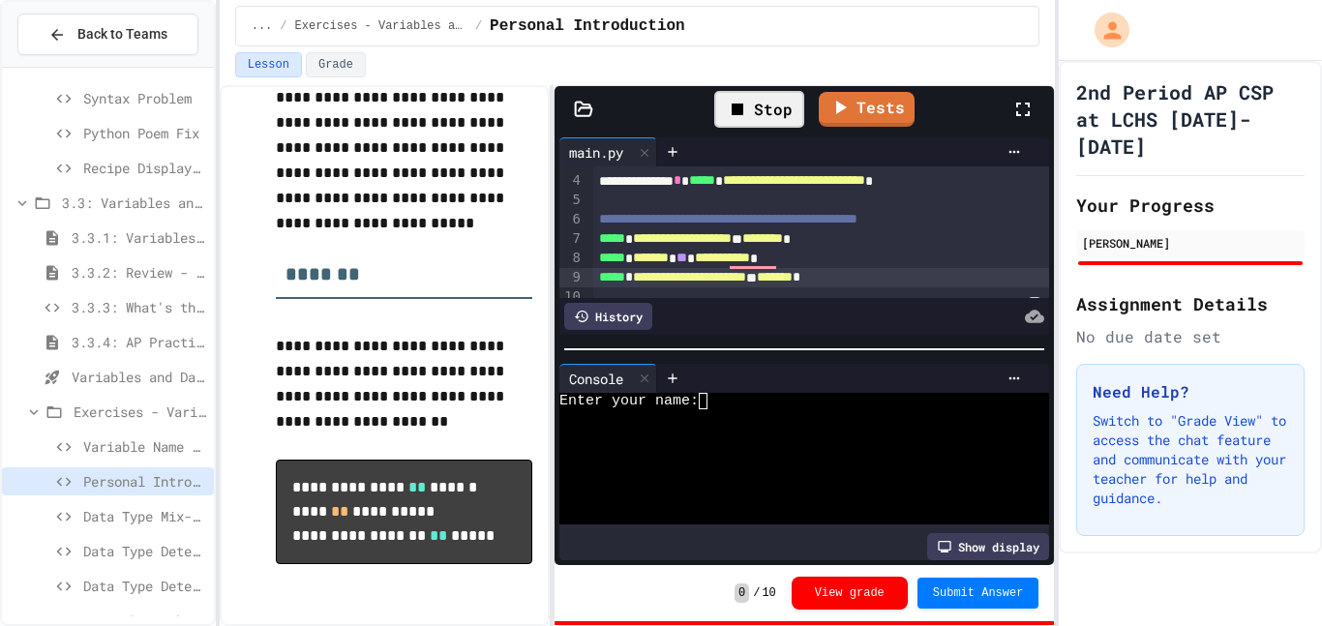
click at [714, 399] on textarea "Terminal input" at bounding box center [712, 401] width 9 height 16
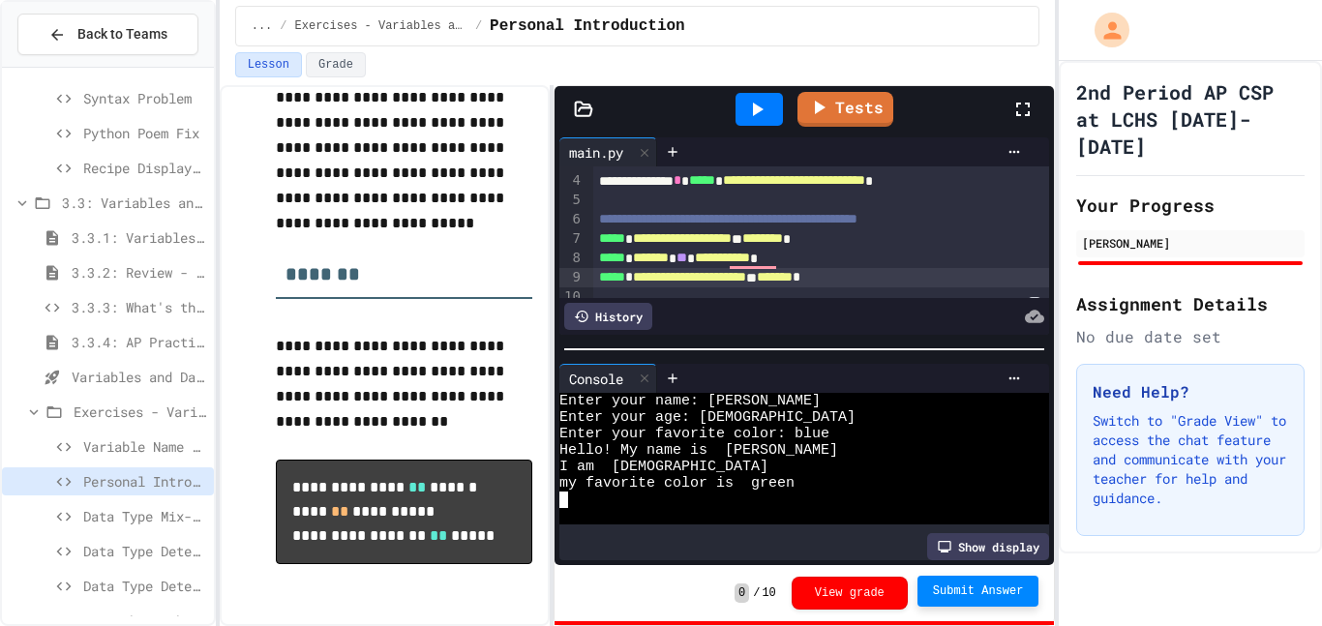
click at [995, 602] on button "Submit Answer" at bounding box center [979, 591] width 122 height 31
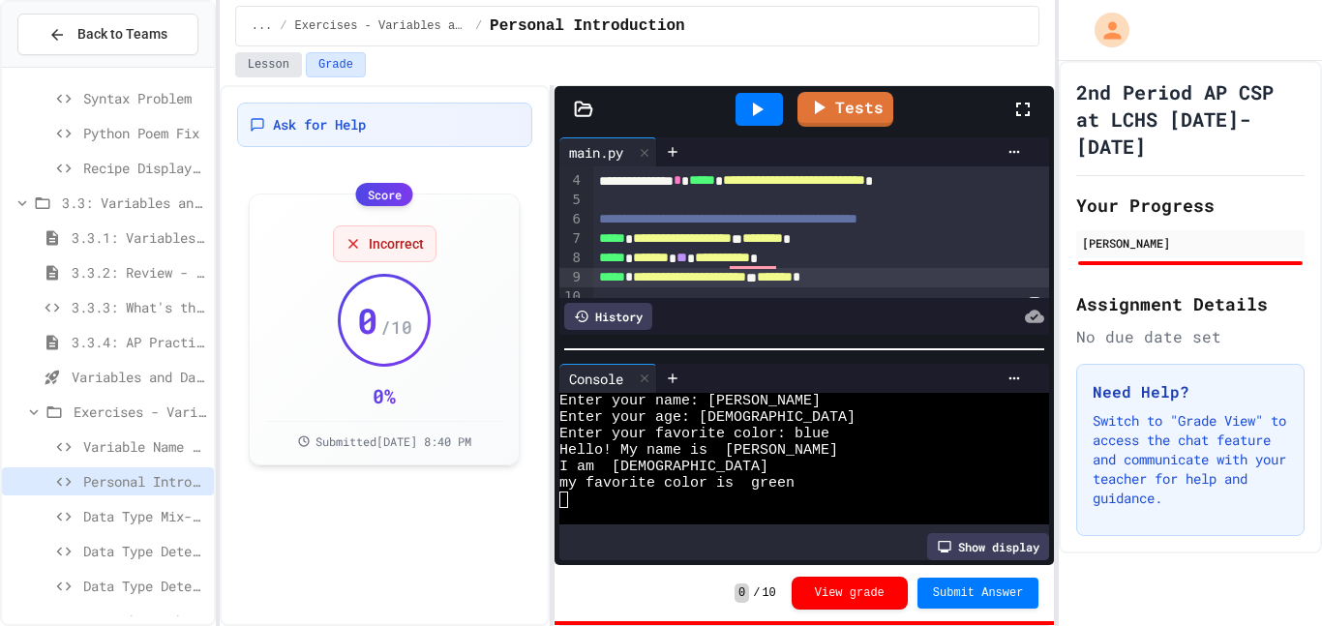
click at [253, 68] on button "Lesson" at bounding box center [268, 64] width 67 height 25
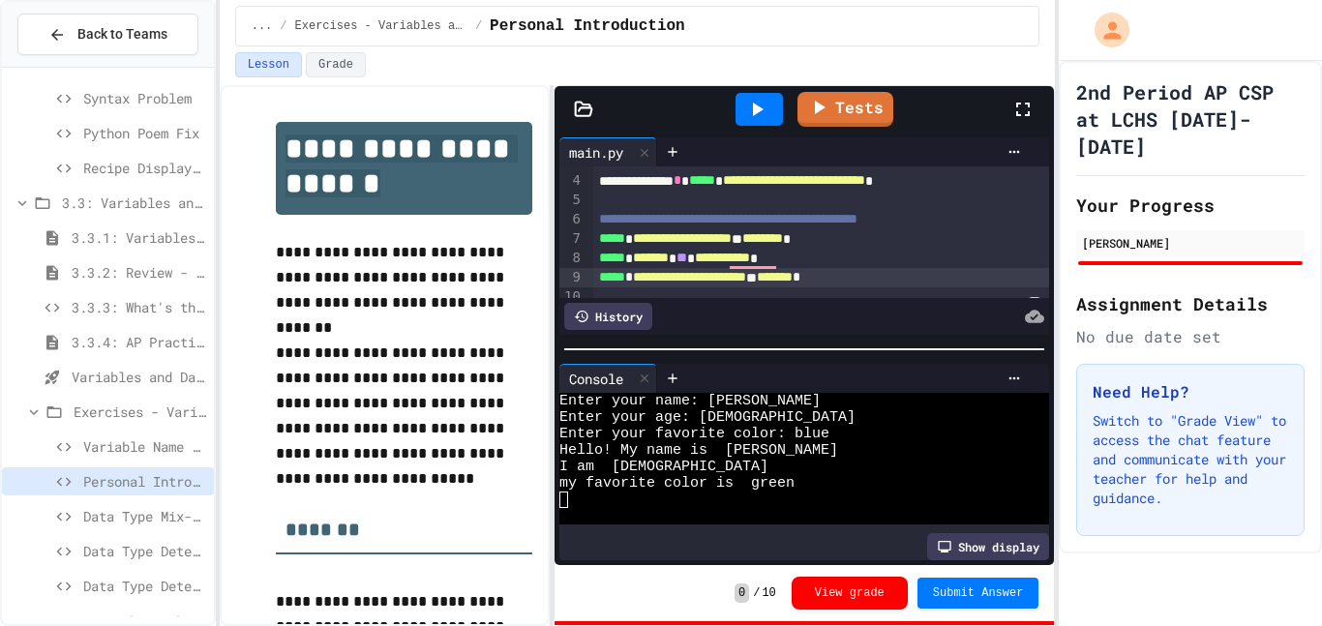
drag, startPoint x: 292, startPoint y: 148, endPoint x: 486, endPoint y: 197, distance: 199.8
click at [486, 197] on h1 "**********" at bounding box center [404, 168] width 257 height 93
